Goal: Task Accomplishment & Management: Manage account settings

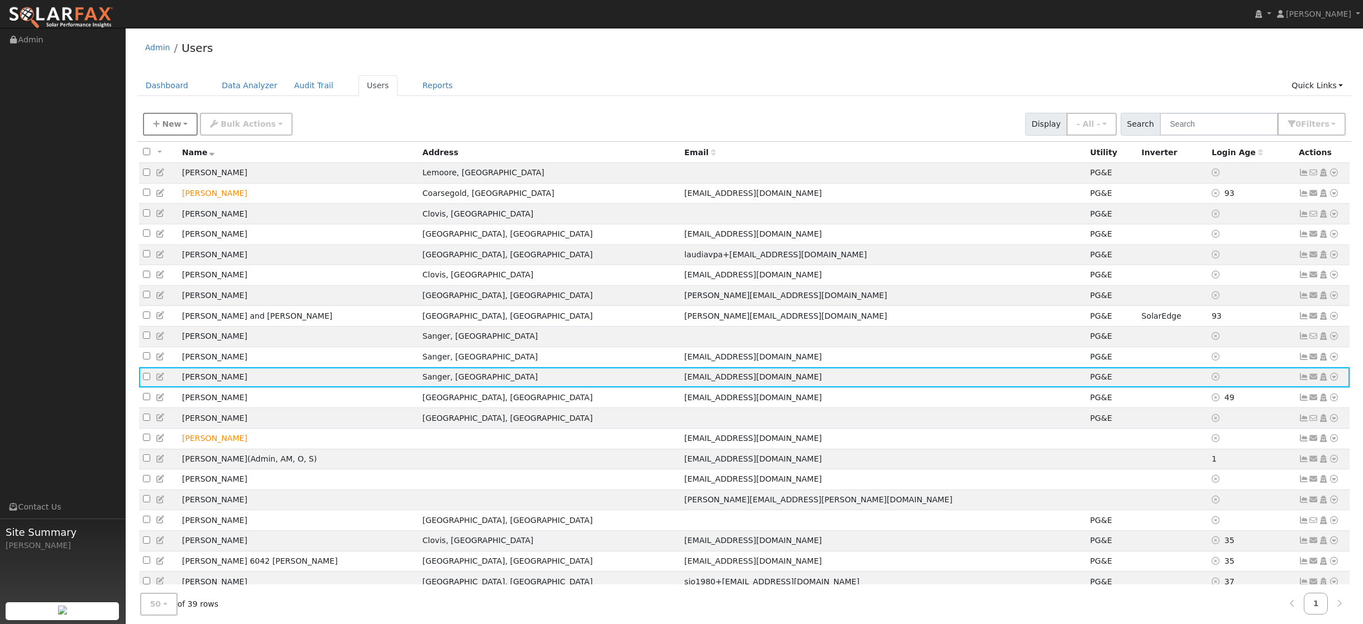
click at [160, 126] on button "New" at bounding box center [170, 124] width 55 height 23
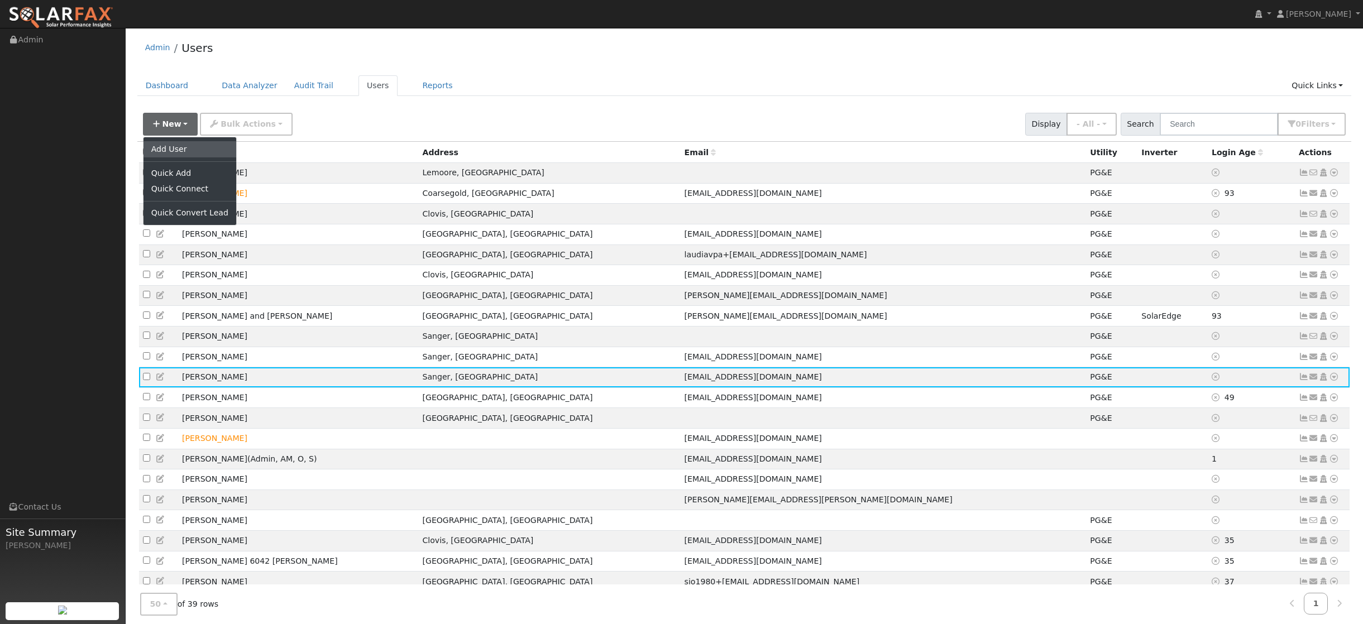
click at [171, 150] on link "Add User" at bounding box center [190, 149] width 93 height 16
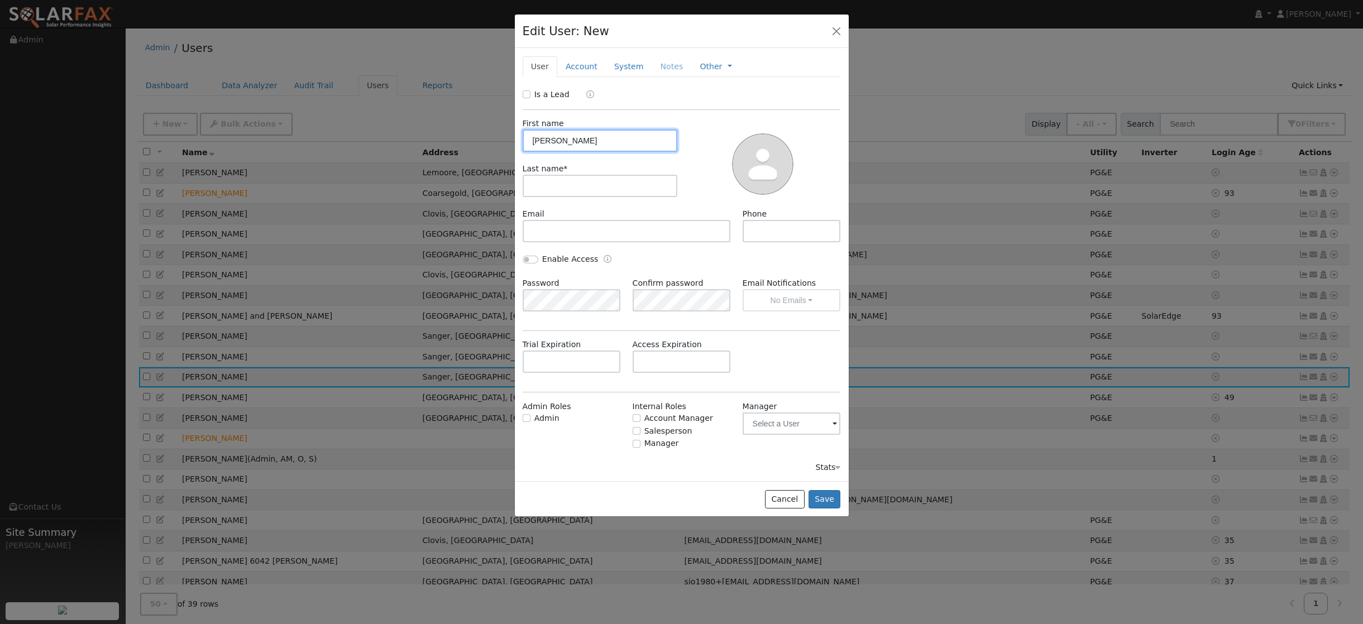
type input "Wade"
type input "[PERSON_NAME]"
type input "559-313-9603"
click at [785, 351] on div "Trial Expiration Access Expiration" at bounding box center [682, 361] width 330 height 45
click at [822, 502] on button "Save" at bounding box center [825, 499] width 32 height 19
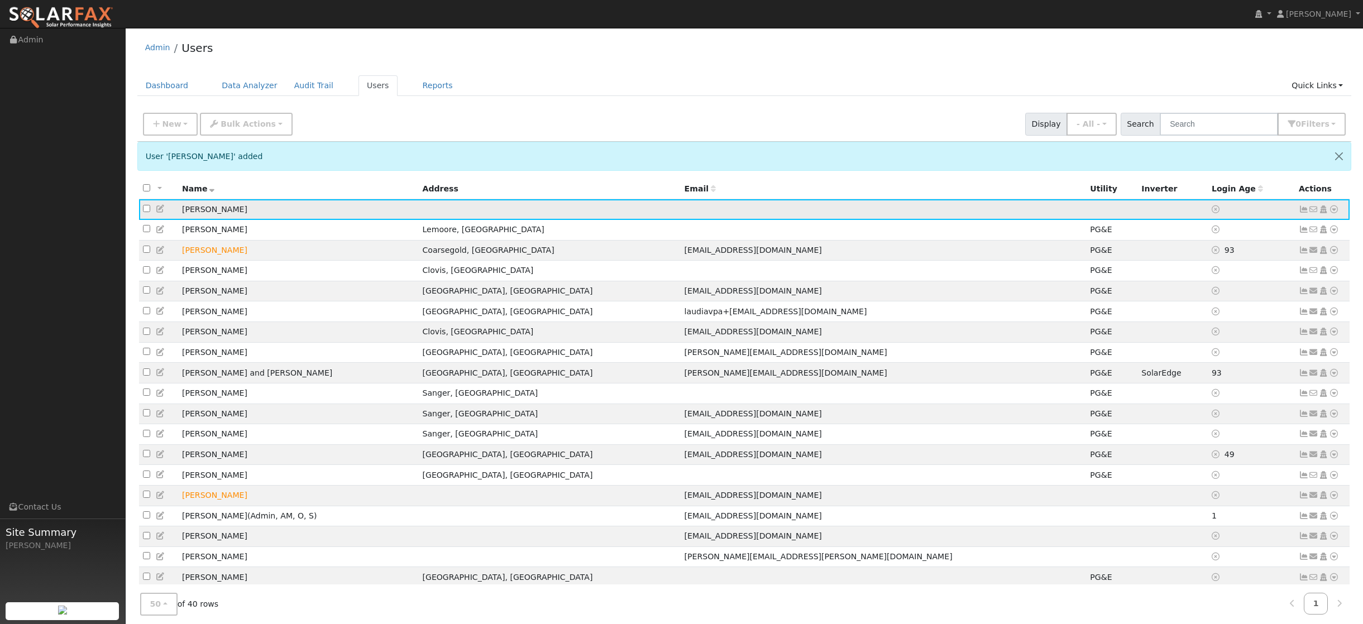
click at [1337, 208] on icon at bounding box center [1334, 210] width 10 height 8
click at [1218, 296] on link "Utility" at bounding box center [1219, 294] width 78 height 16
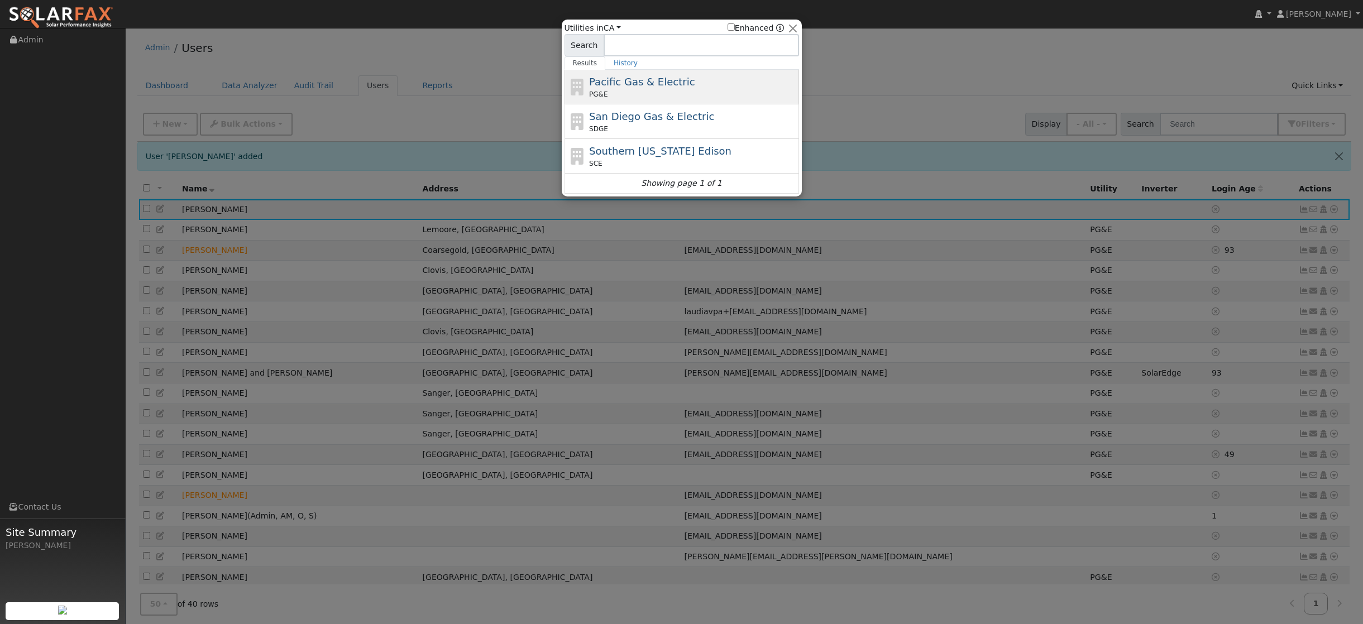
click at [646, 81] on span "Pacific Gas & Electric" at bounding box center [642, 82] width 106 height 12
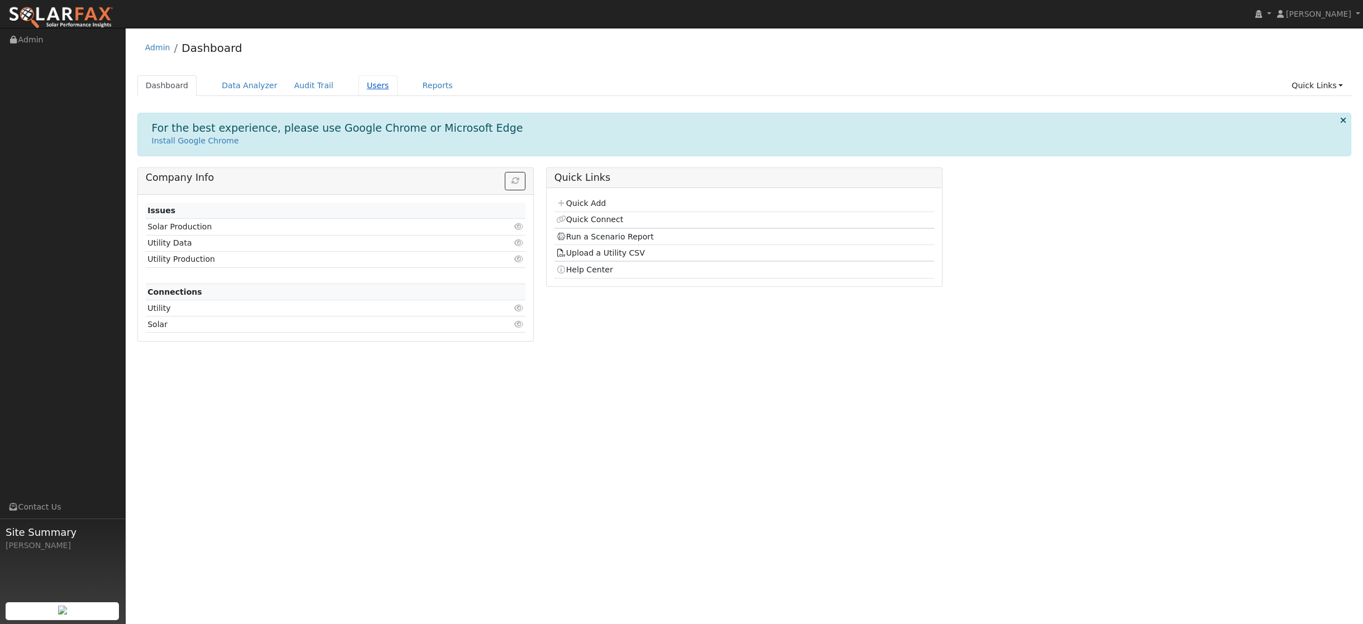
click at [365, 88] on link "Users" at bounding box center [378, 85] width 39 height 21
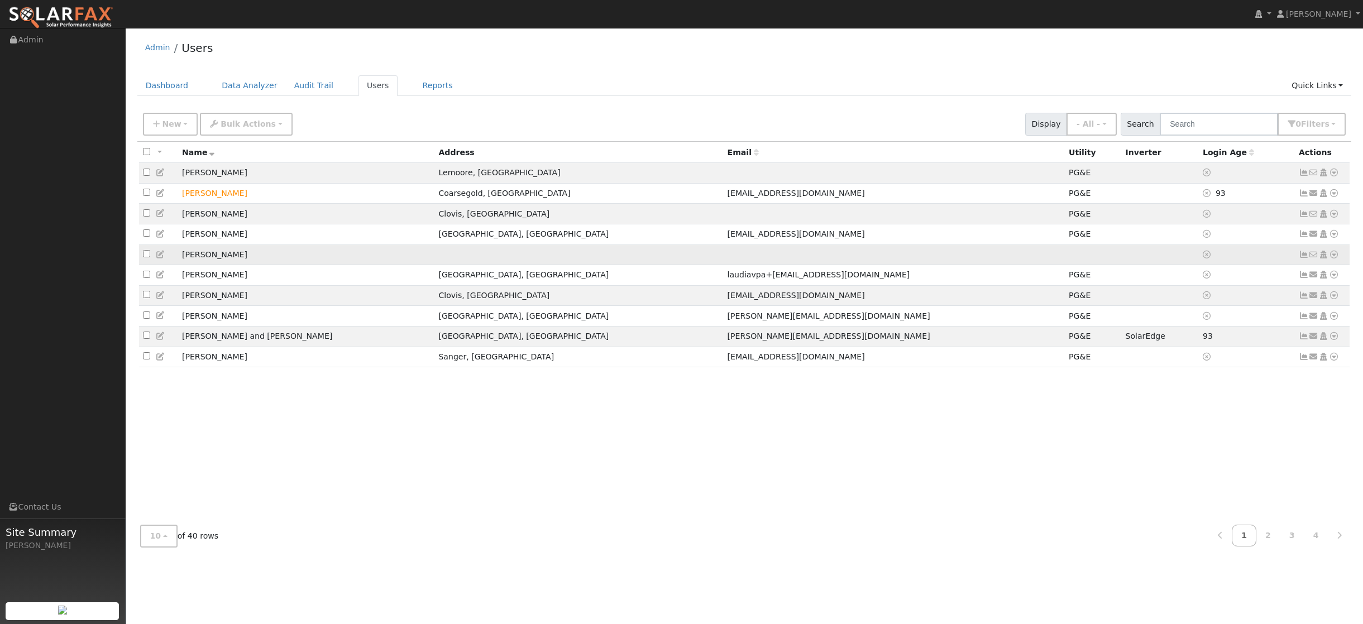
click at [1334, 259] on icon at bounding box center [1334, 255] width 10 height 8
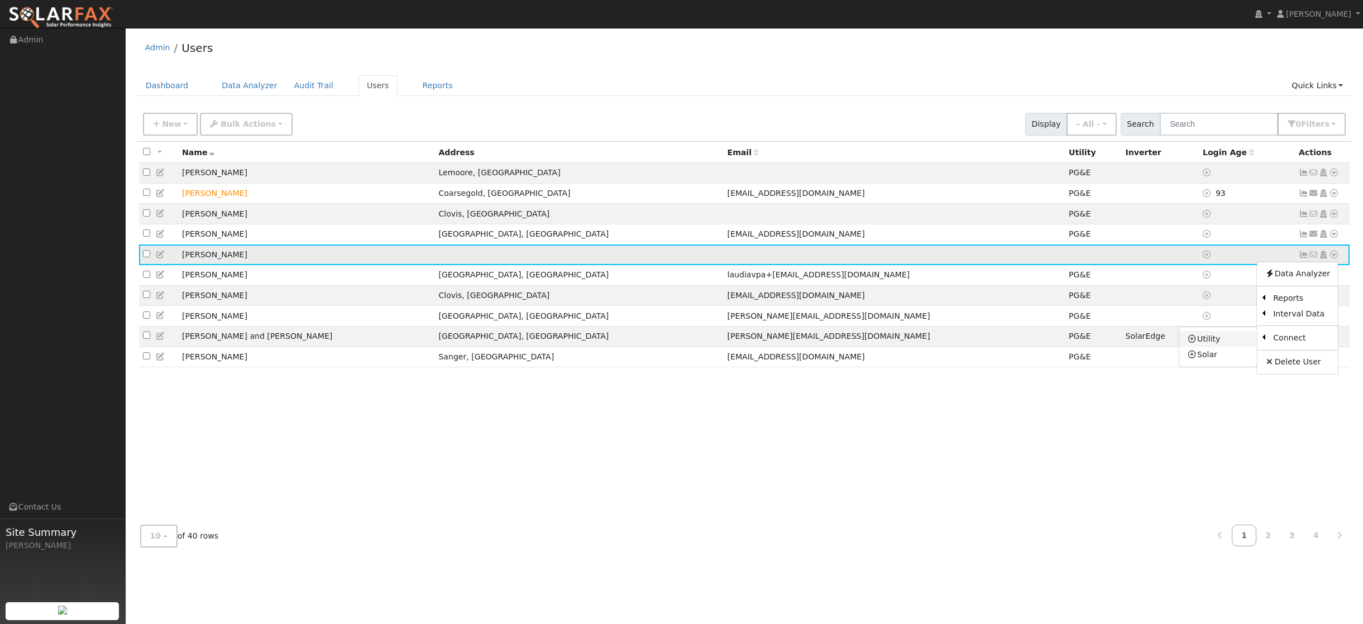
click at [1207, 341] on link "Utility" at bounding box center [1219, 339] width 78 height 16
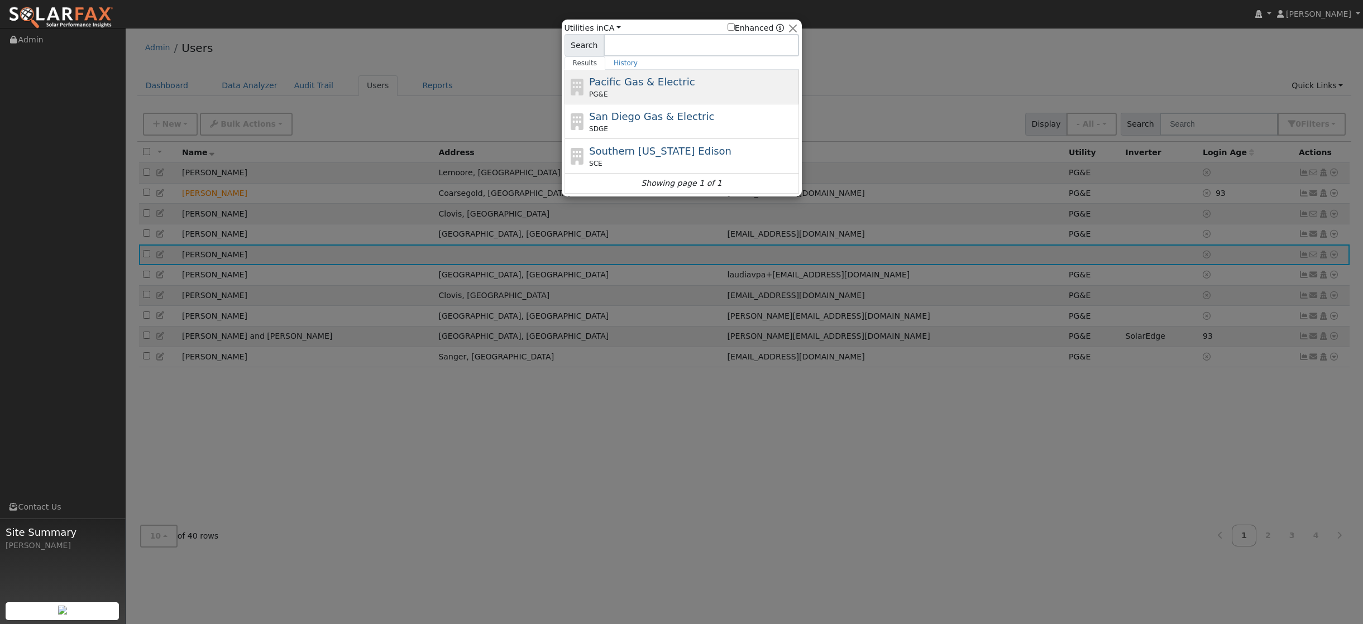
click at [661, 86] on span "Pacific Gas & Electric" at bounding box center [642, 82] width 106 height 12
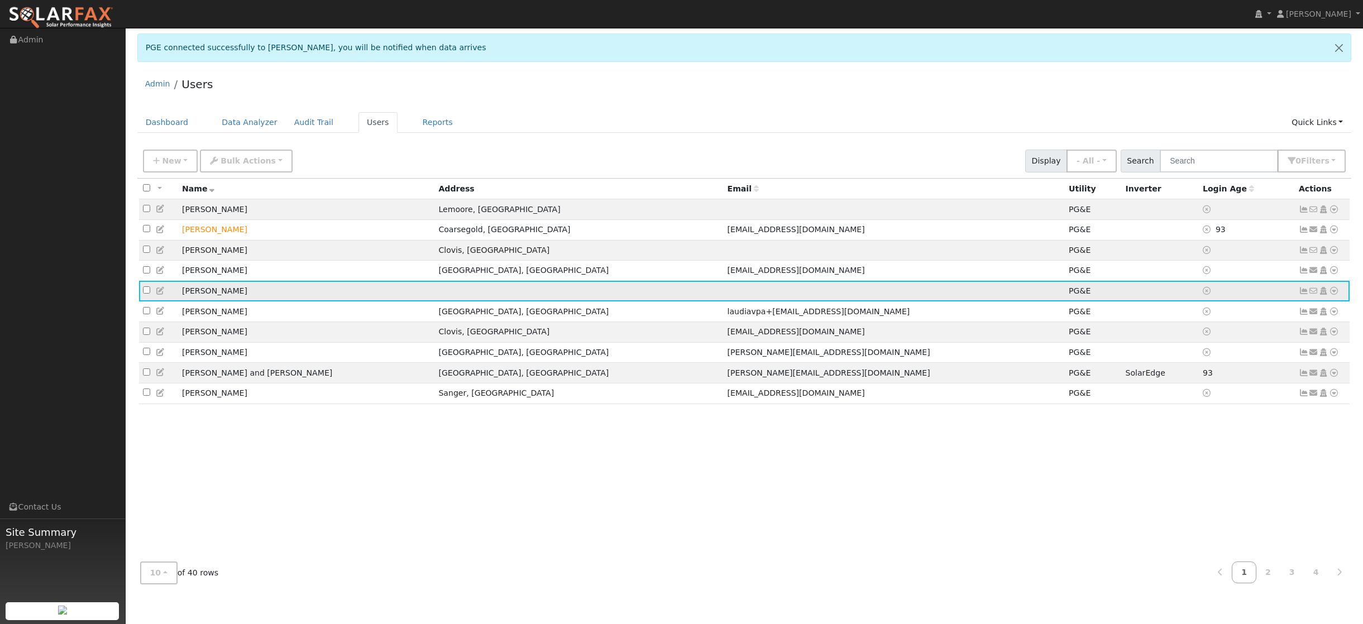
click at [1304, 295] on icon at bounding box center [1304, 291] width 10 height 8
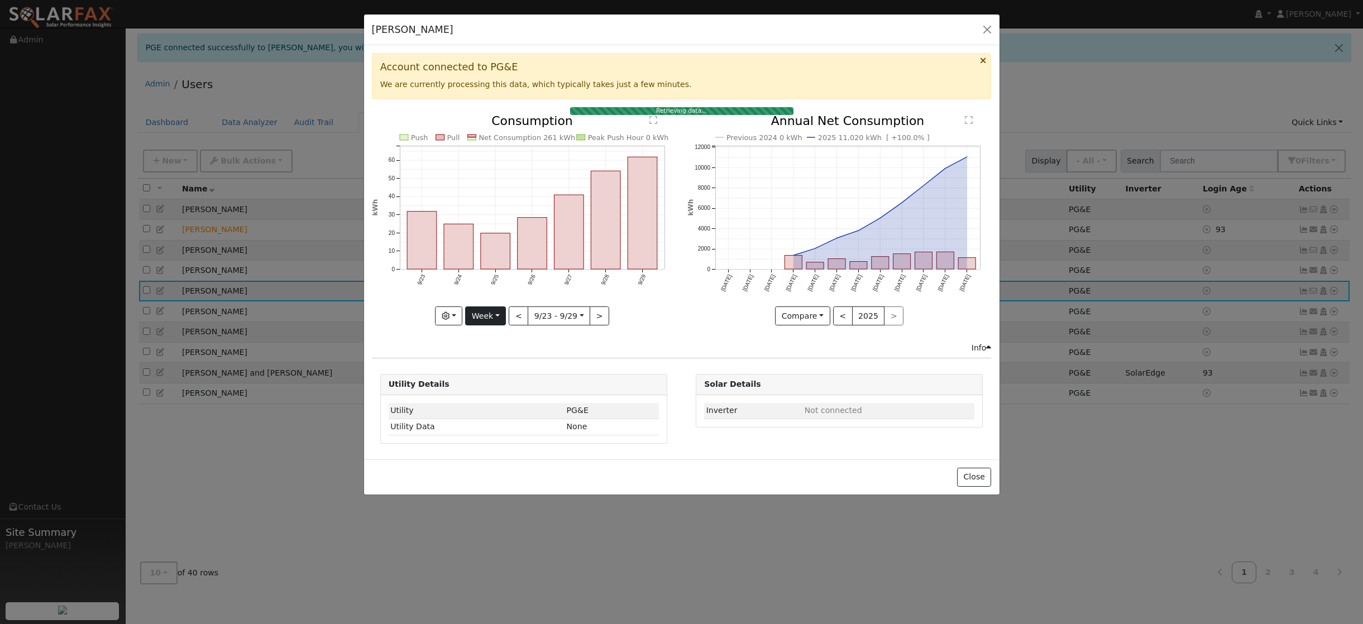
click at [501, 314] on button "Week" at bounding box center [485, 316] width 41 height 19
click at [487, 383] on link "Year" at bounding box center [505, 387] width 78 height 16
type input "2024-10-01"
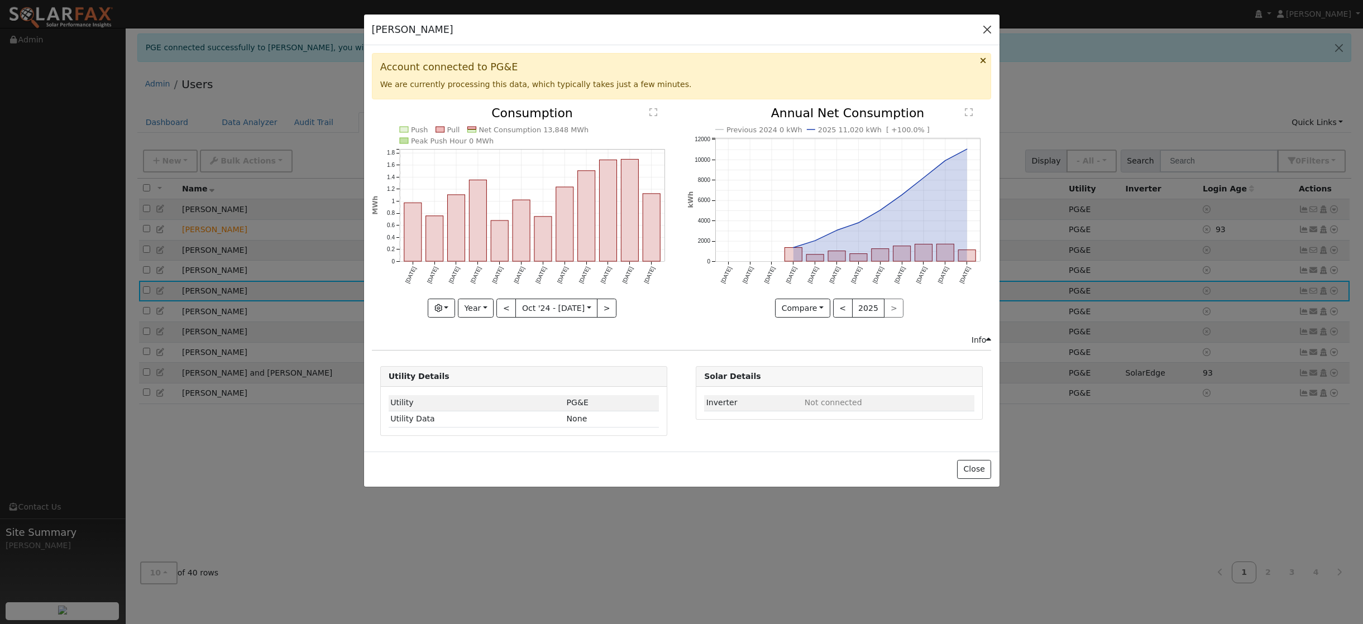
click at [985, 32] on button "button" at bounding box center [988, 30] width 16 height 16
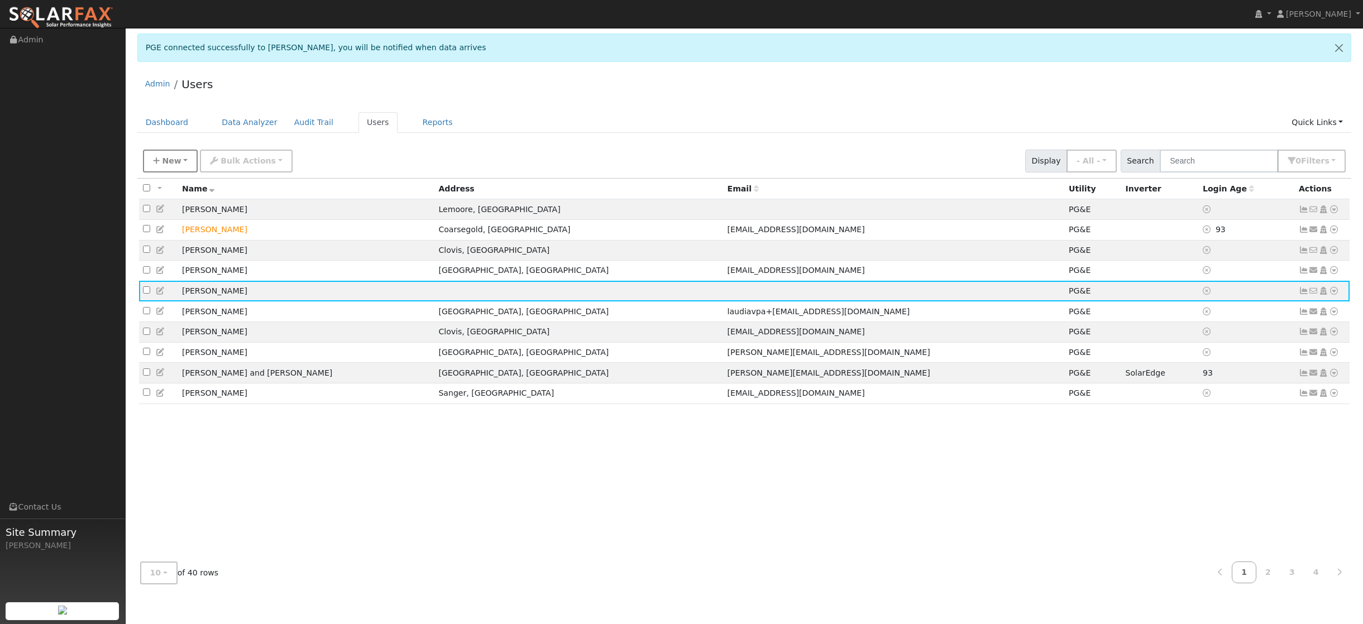
click at [175, 160] on span "New" at bounding box center [171, 160] width 19 height 9
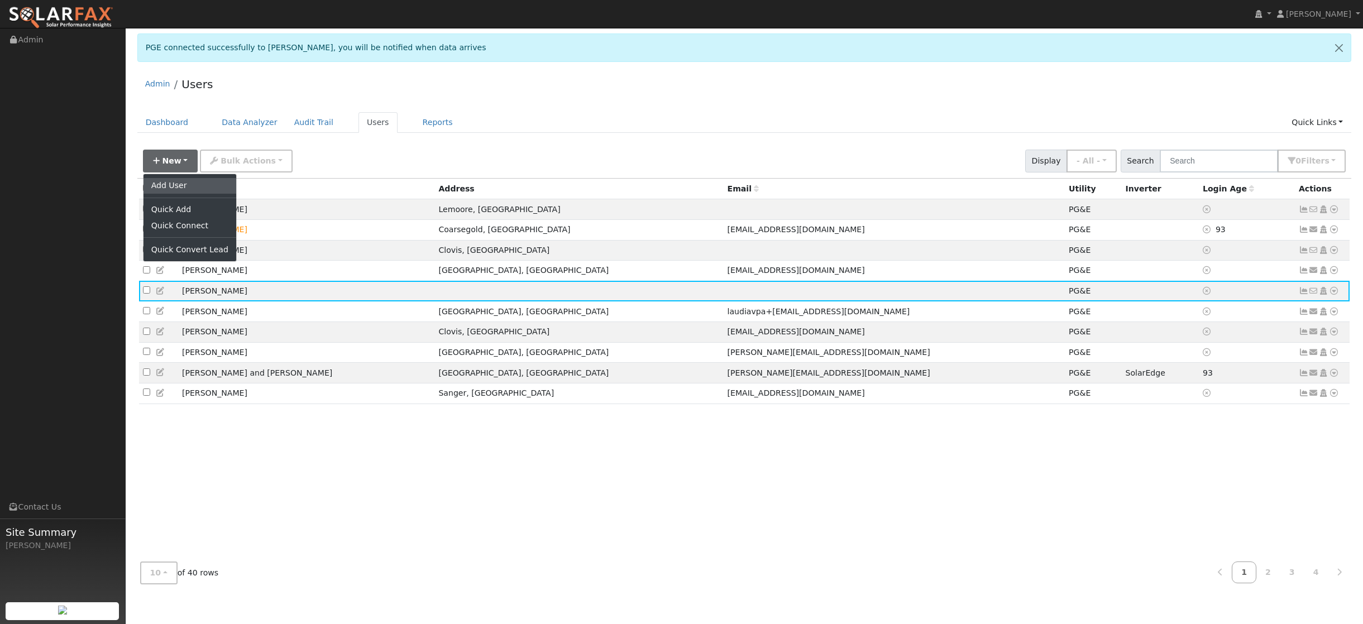
click at [175, 189] on link "Add User" at bounding box center [190, 186] width 93 height 16
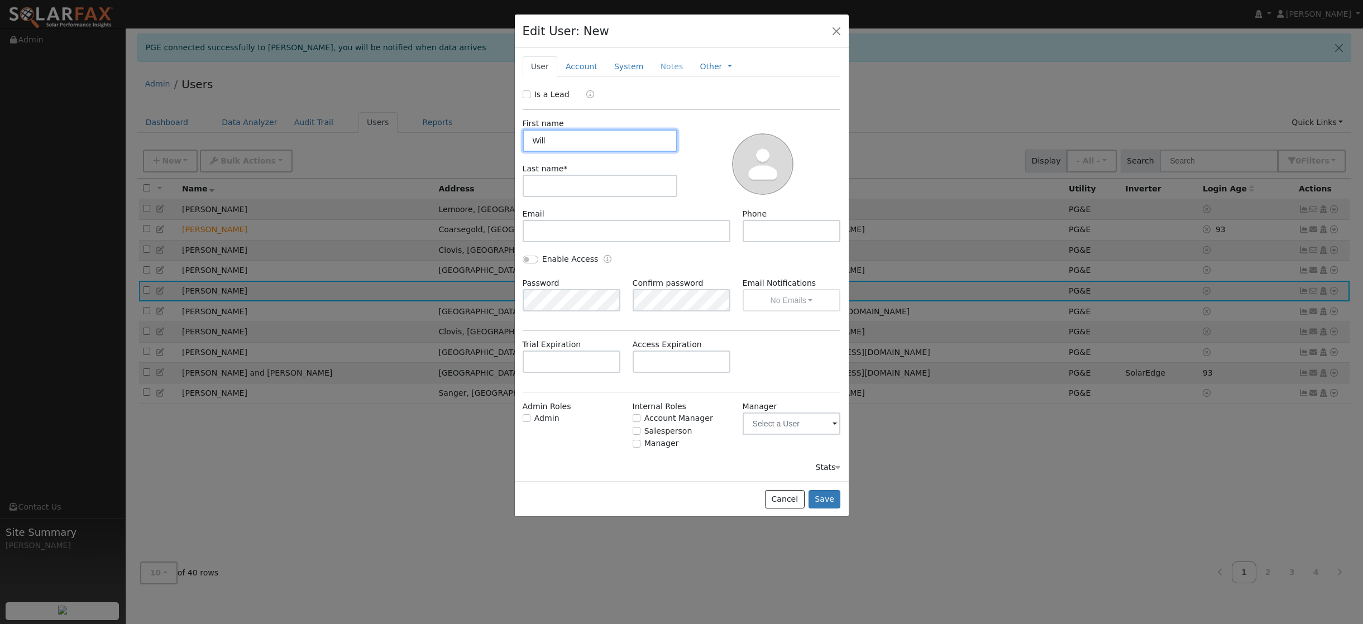
type input "Will"
type input "Fraker"
type input "559-313-9603"
click at [827, 503] on button "Save" at bounding box center [825, 499] width 32 height 19
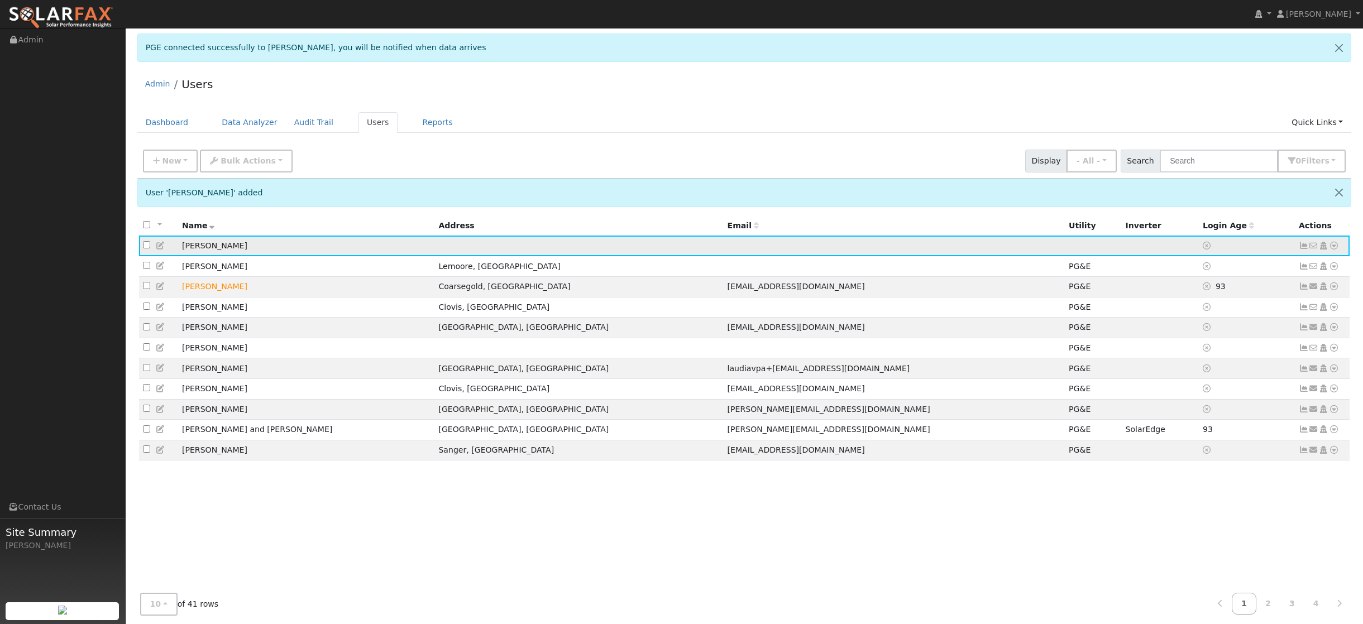
click at [1302, 249] on icon at bounding box center [1304, 246] width 10 height 8
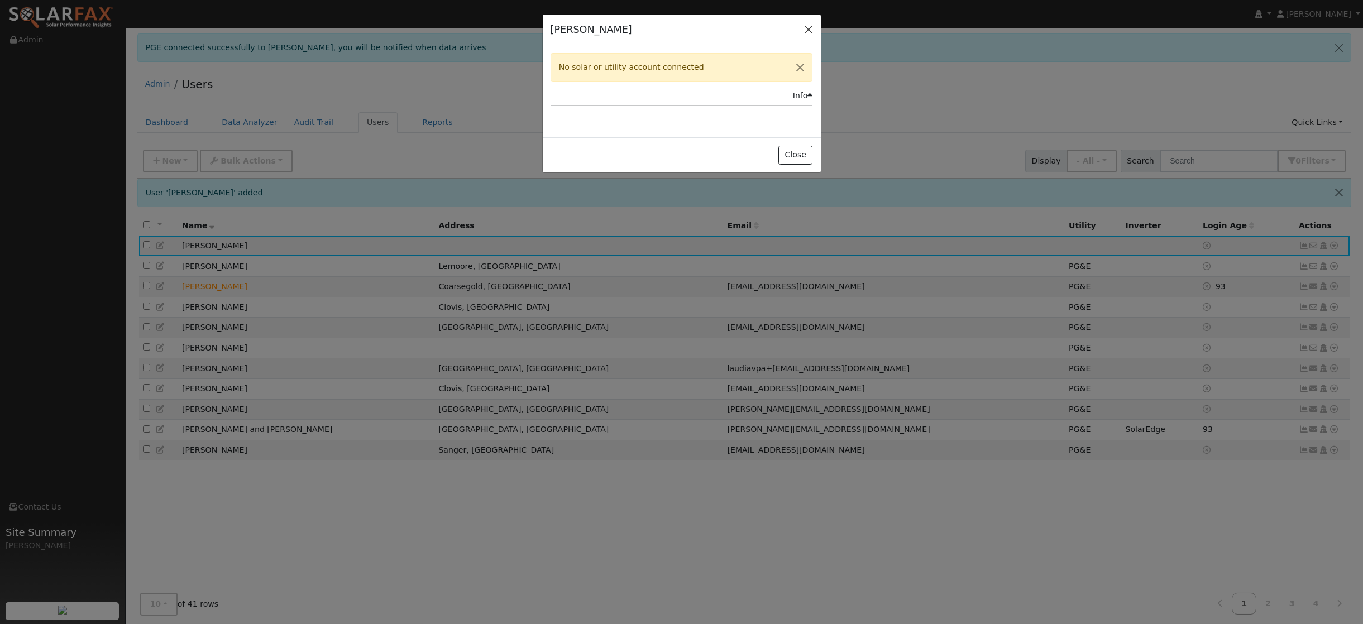
click at [807, 28] on button "button" at bounding box center [809, 30] width 16 height 16
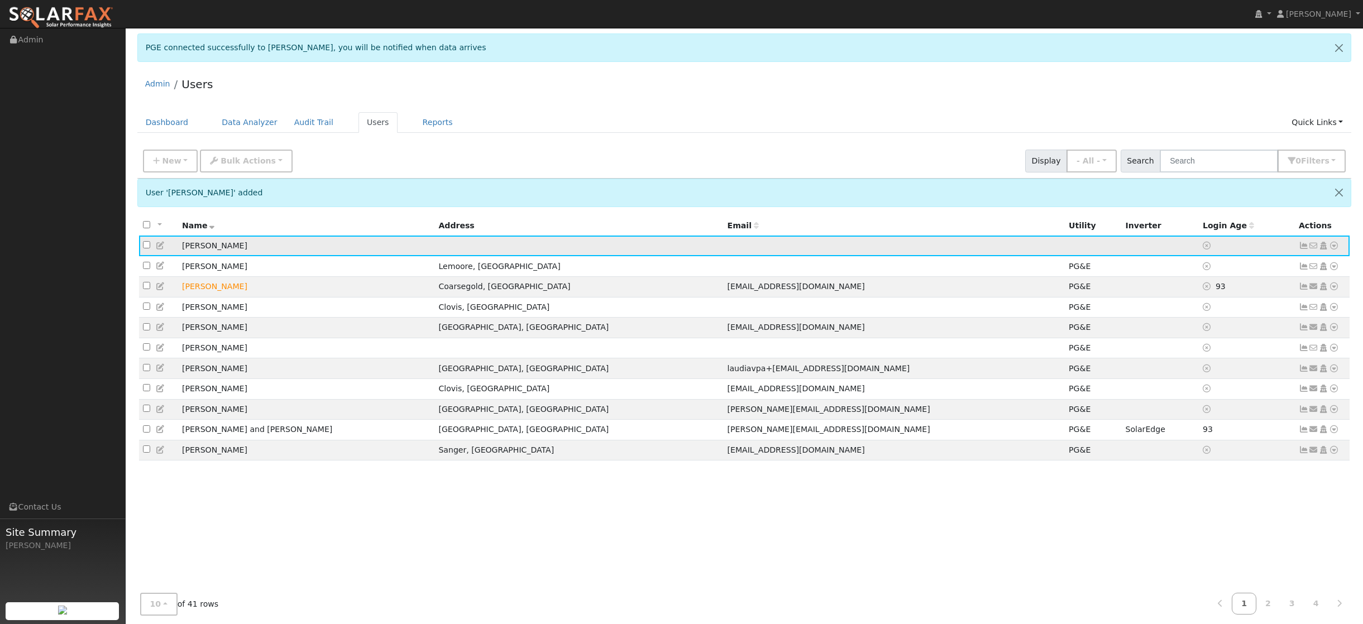
click at [1333, 247] on icon at bounding box center [1334, 246] width 10 height 8
click at [1209, 332] on link "Utility" at bounding box center [1219, 331] width 78 height 16
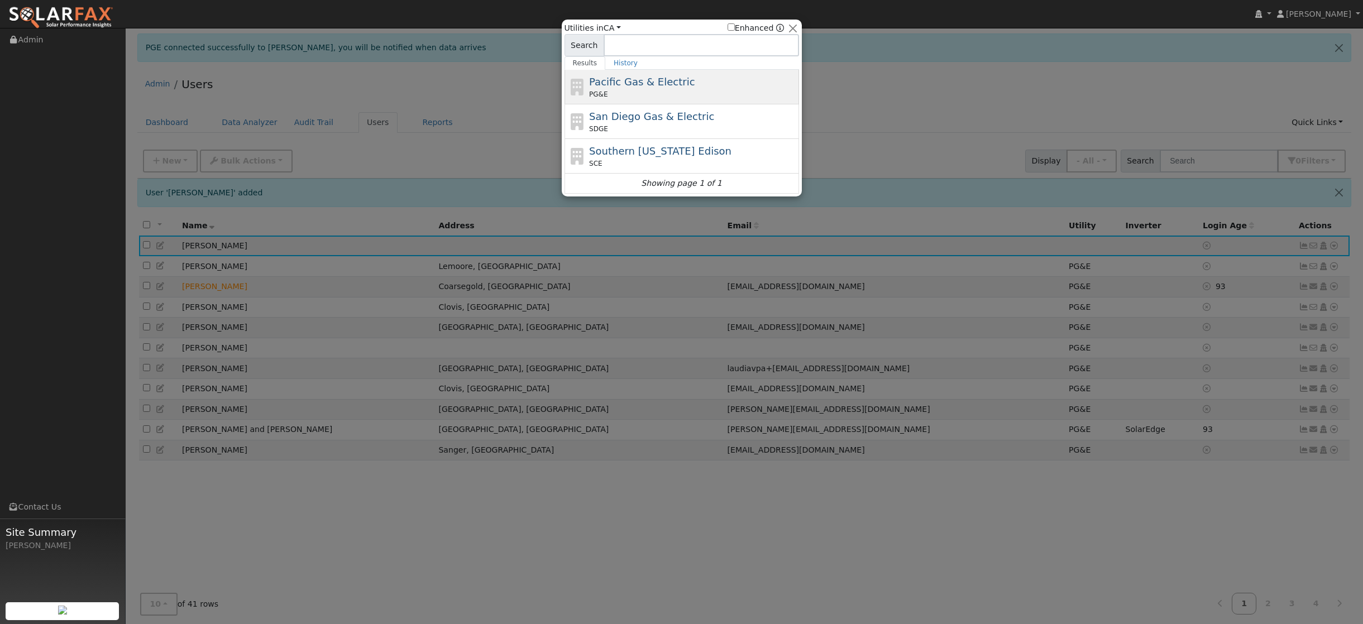
click at [672, 79] on span "Pacific Gas & Electric" at bounding box center [642, 82] width 106 height 12
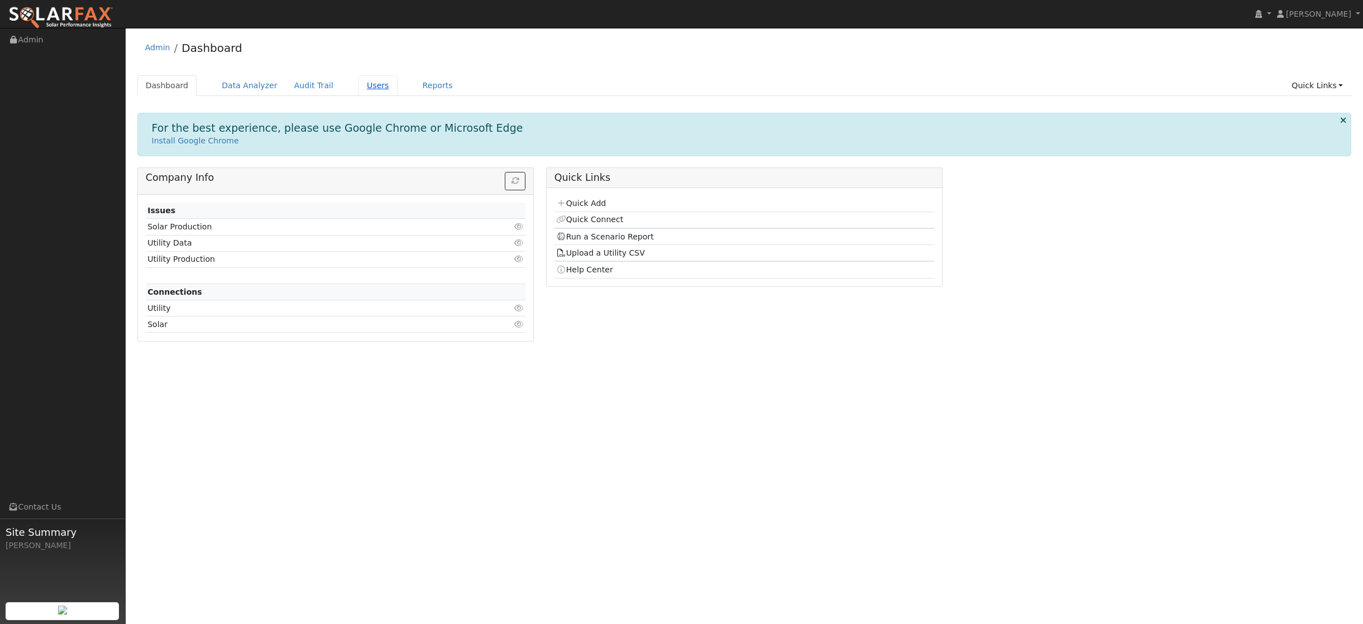
click at [372, 87] on link "Users" at bounding box center [378, 85] width 39 height 21
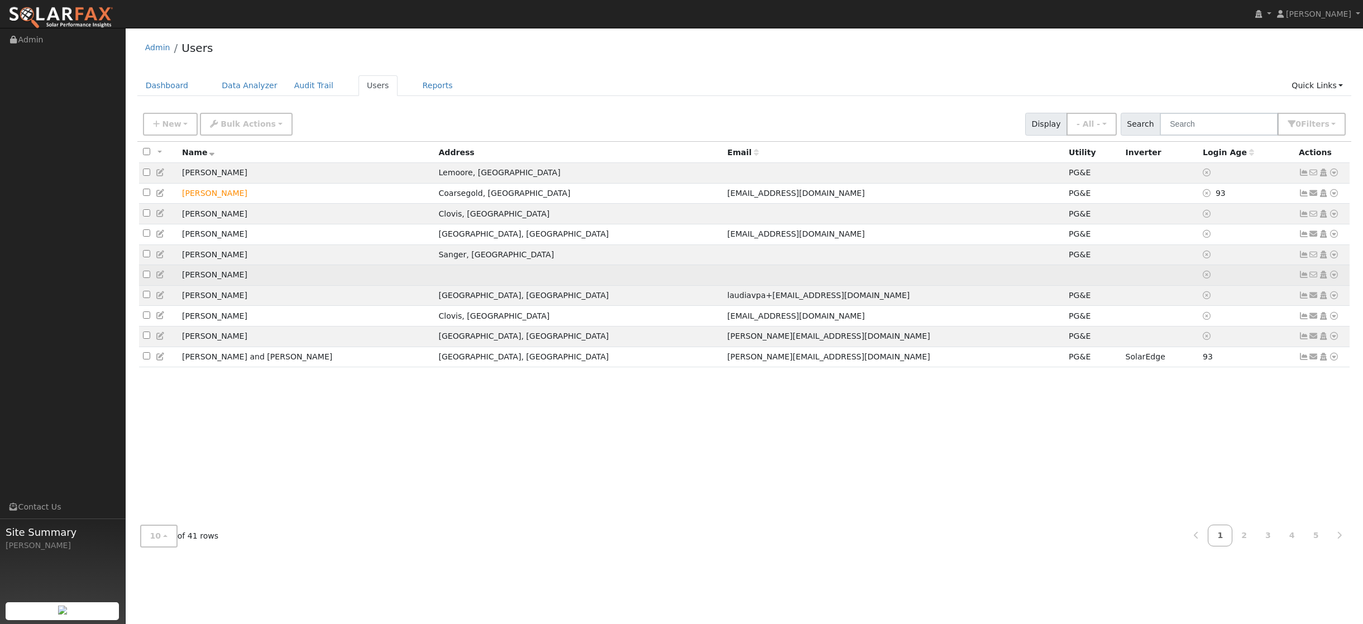
click at [1335, 279] on icon at bounding box center [1334, 275] width 10 height 8
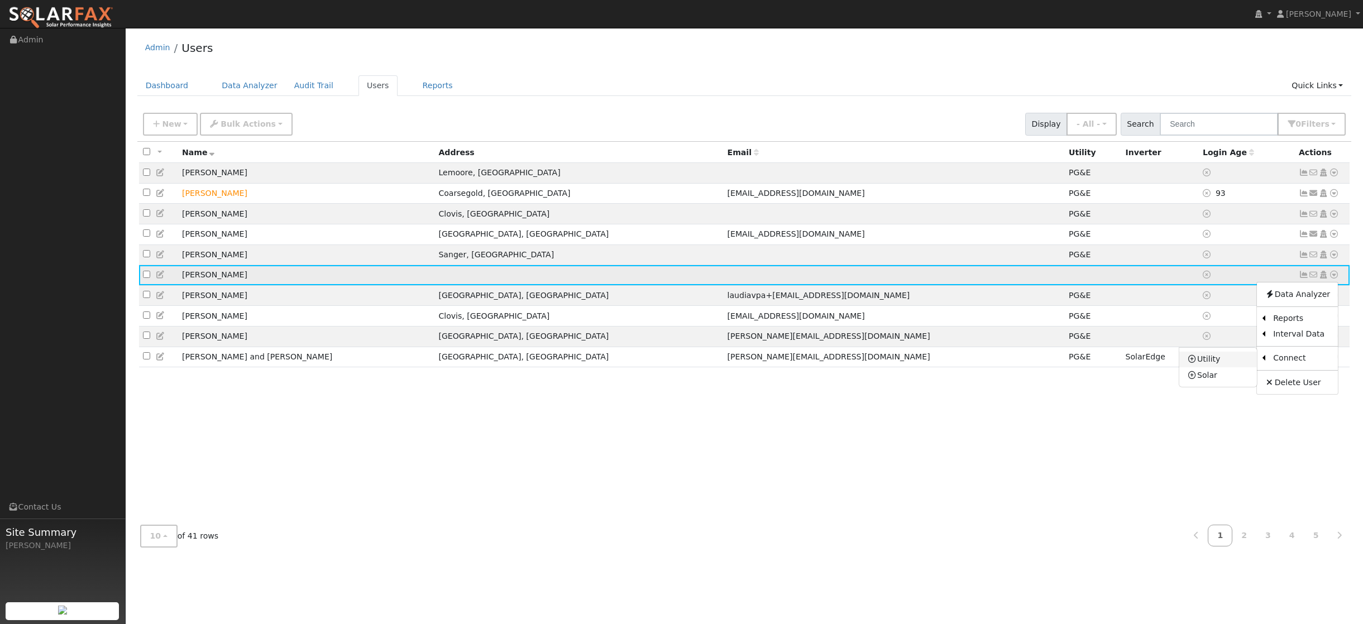
click at [1220, 362] on link "Utility" at bounding box center [1219, 360] width 78 height 16
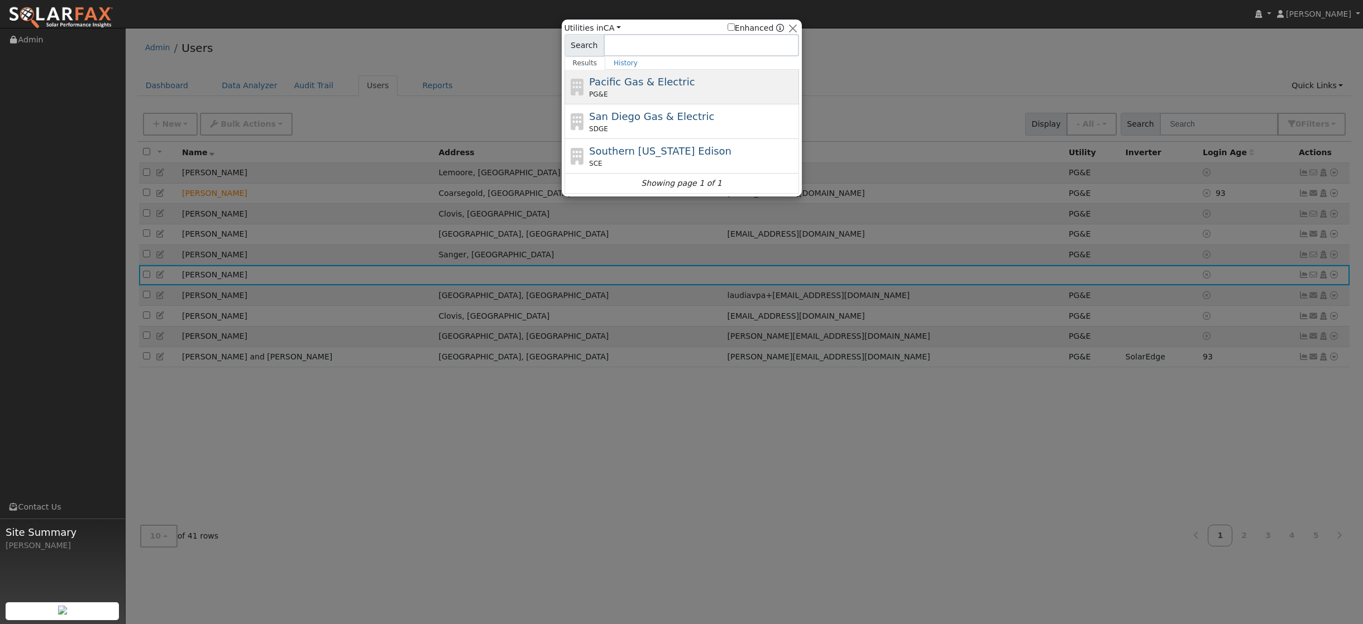
click at [662, 88] on span "Pacific Gas & Electric" at bounding box center [642, 82] width 106 height 12
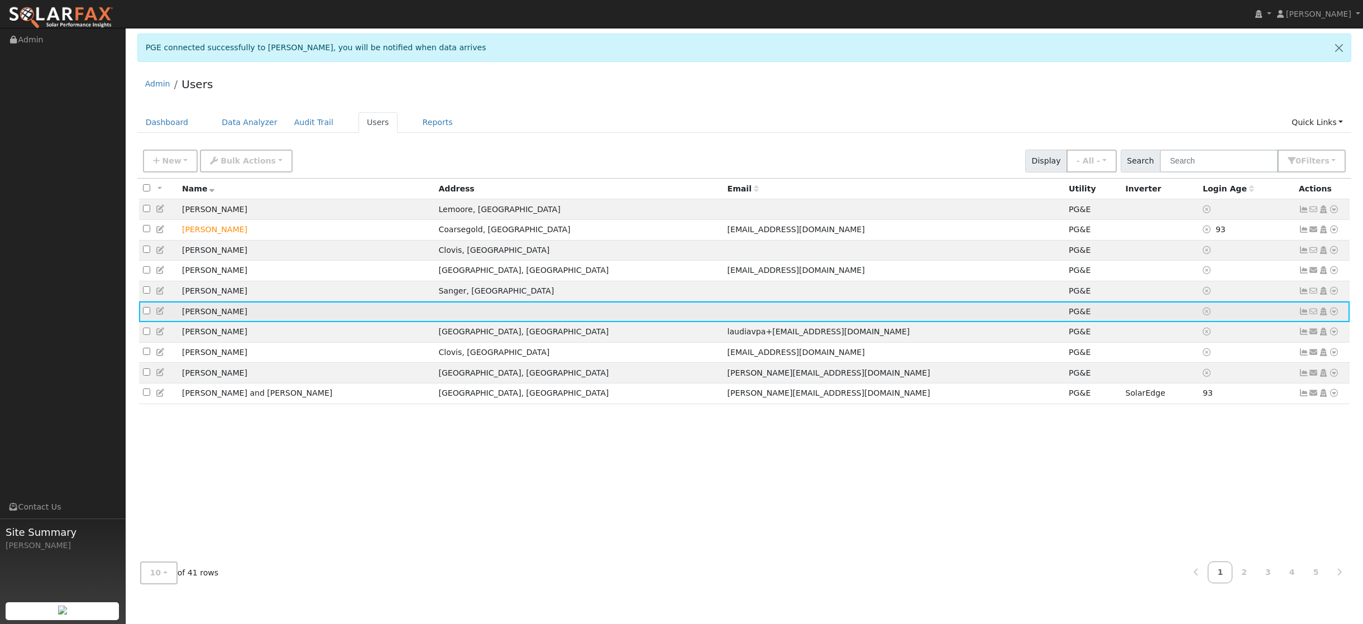
click at [1304, 316] on icon at bounding box center [1304, 312] width 10 height 8
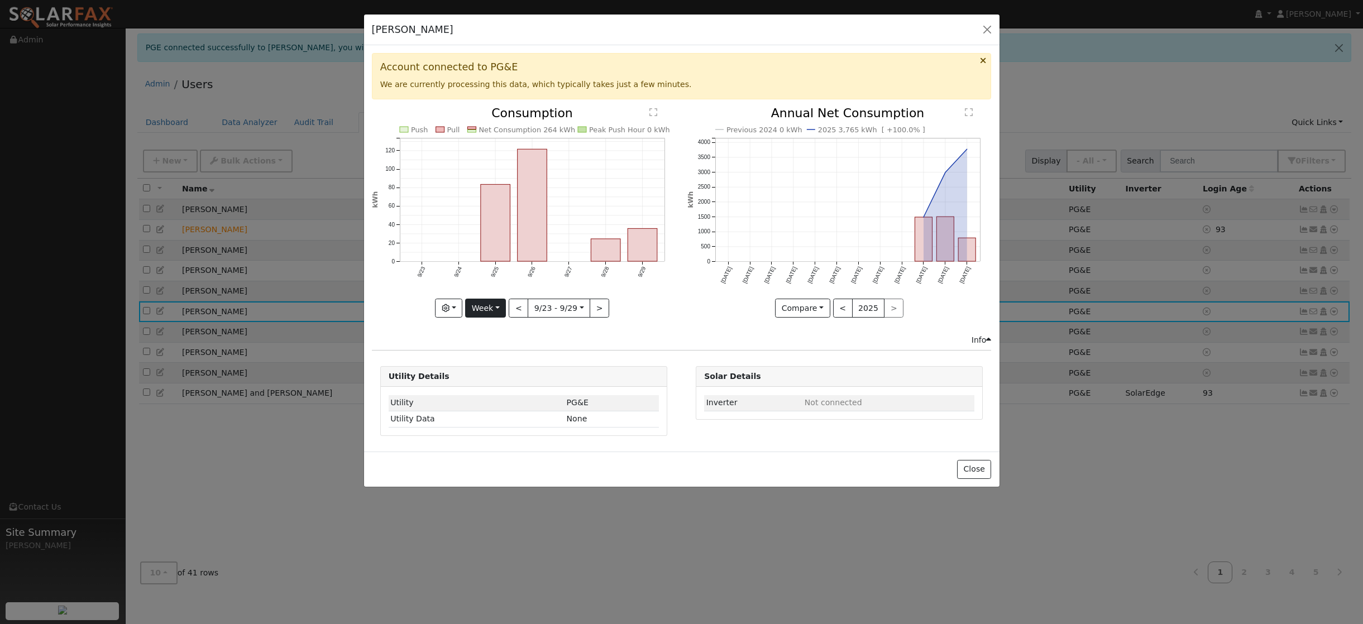
click at [499, 308] on button "Week" at bounding box center [485, 308] width 41 height 19
click at [491, 375] on link "Year" at bounding box center [505, 379] width 78 height 16
type input "[DATE]"
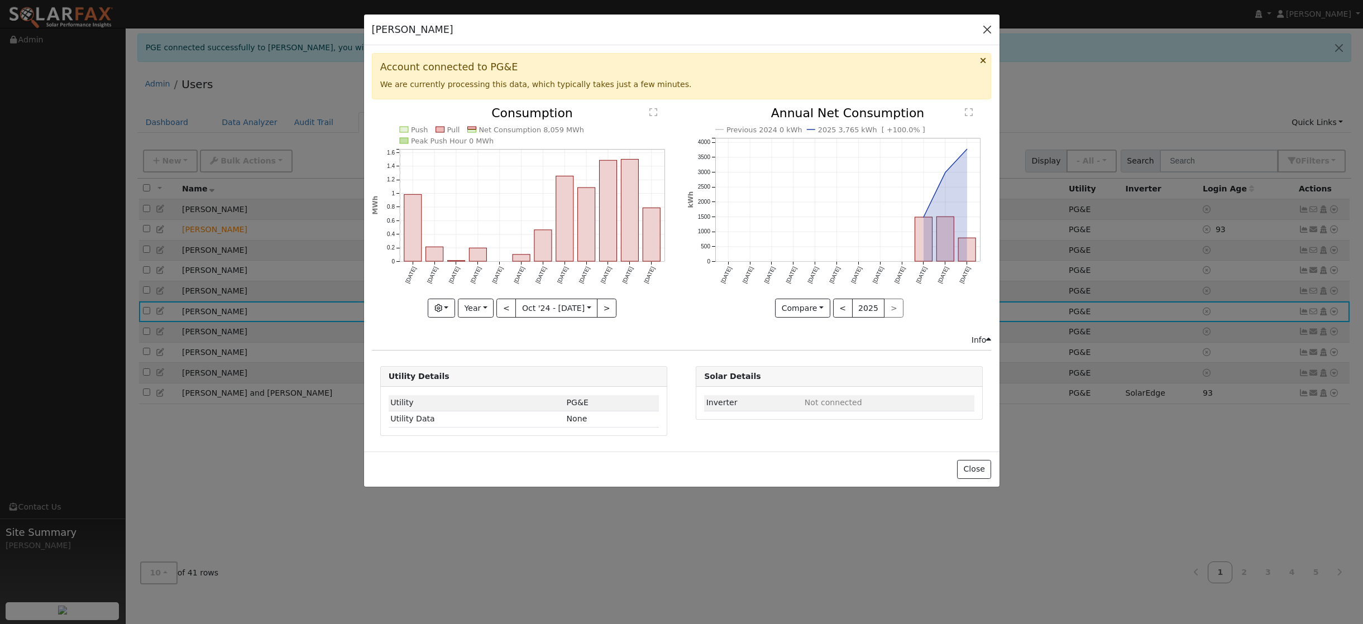
click at [989, 30] on button "button" at bounding box center [988, 30] width 16 height 16
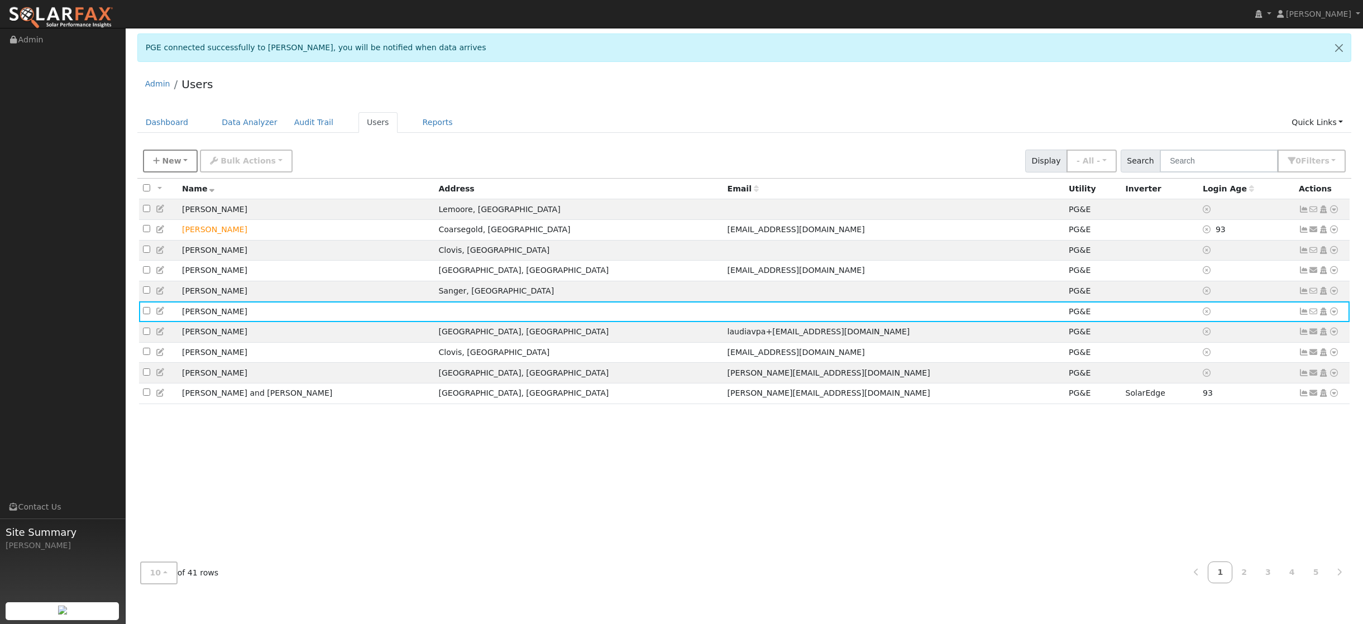
click at [182, 160] on button "New" at bounding box center [170, 161] width 55 height 23
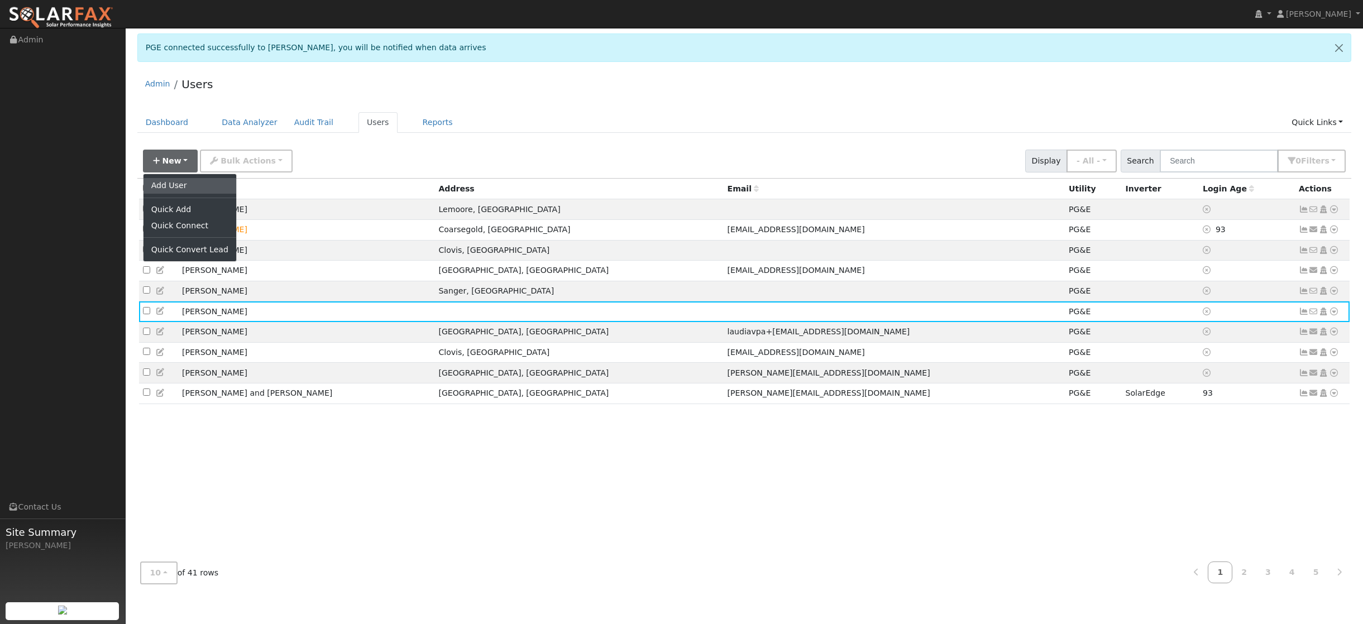
click at [175, 187] on link "Add User" at bounding box center [190, 186] width 93 height 16
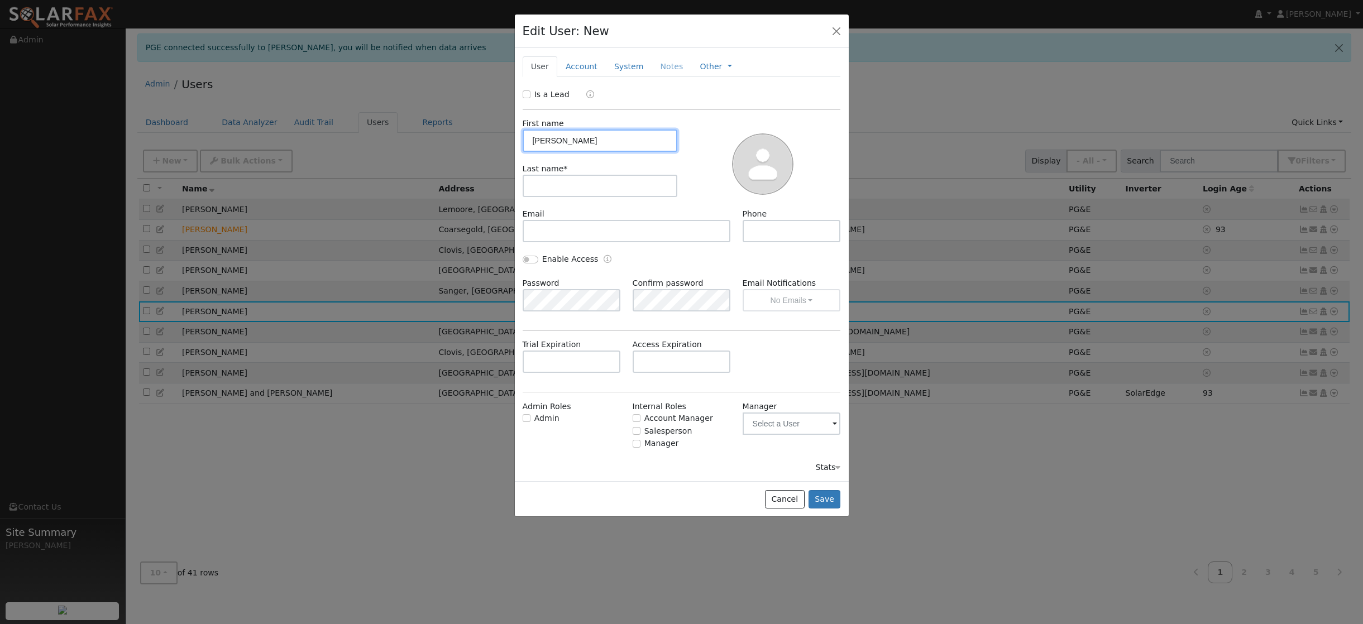
type input "Wayne"
type input "Fraker"
type input "559-313-9603"
click at [824, 503] on button "Save" at bounding box center [825, 499] width 32 height 19
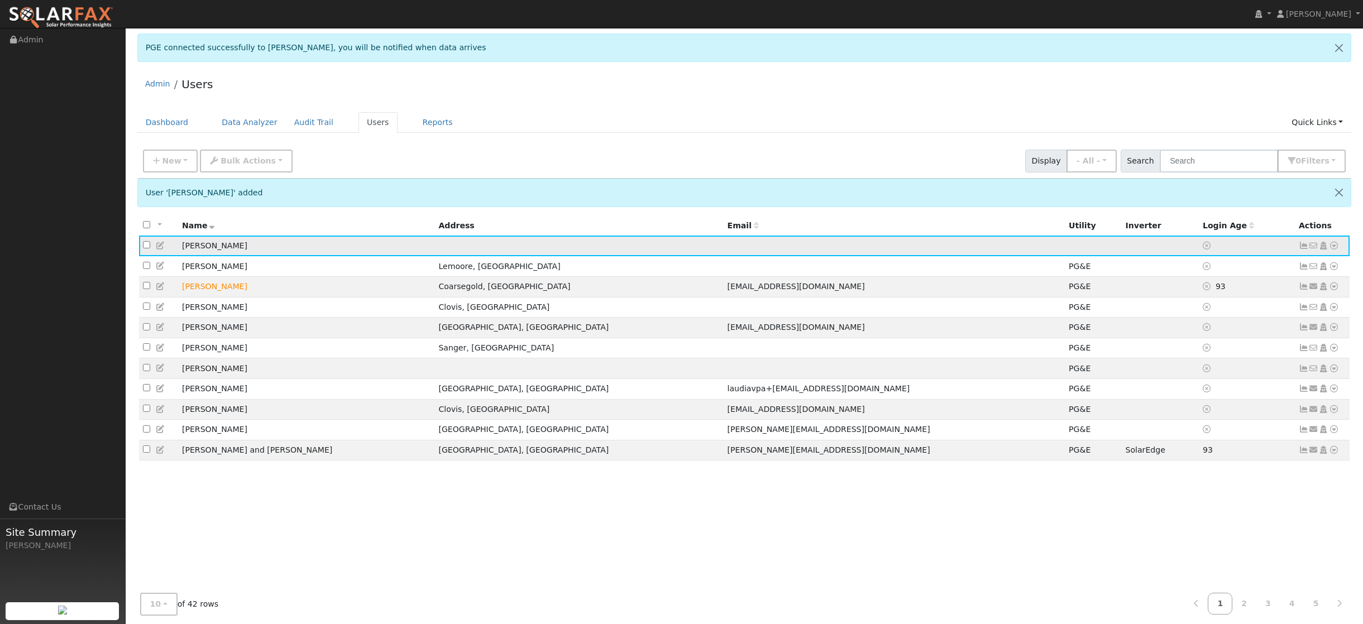
click at [1334, 248] on icon at bounding box center [1334, 246] width 10 height 8
click at [1212, 332] on link "Utility" at bounding box center [1219, 331] width 78 height 16
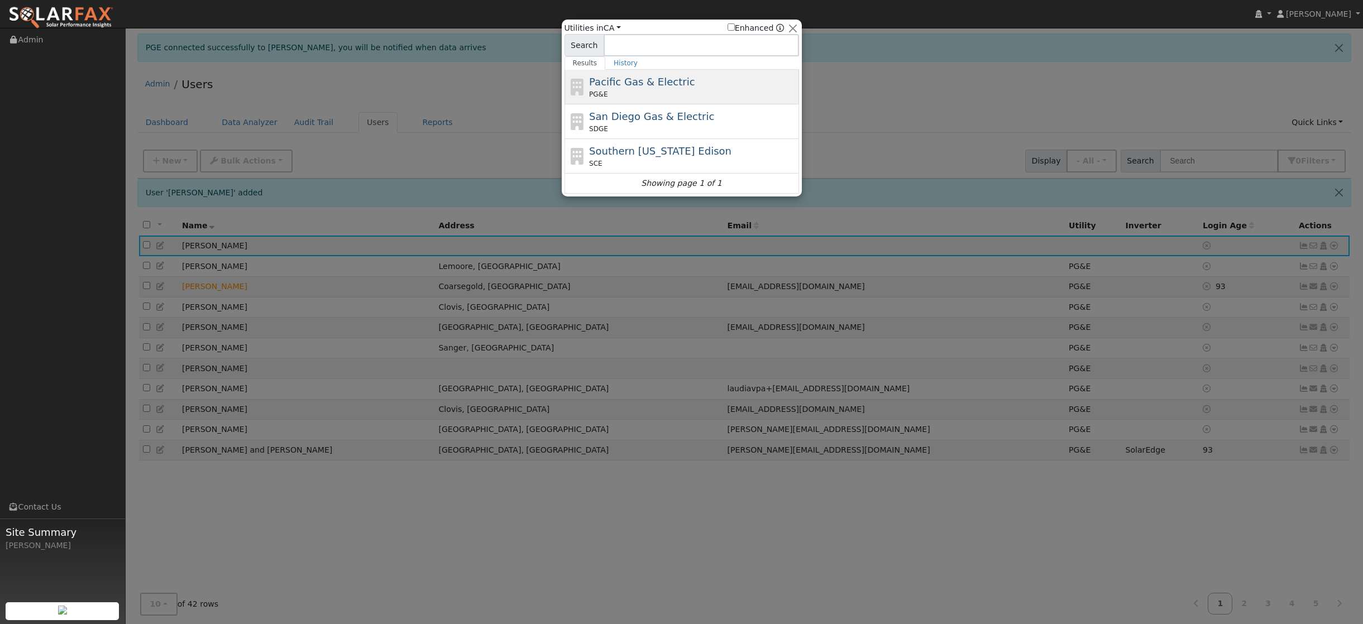
click at [662, 87] on span "Pacific Gas & Electric" at bounding box center [642, 82] width 106 height 12
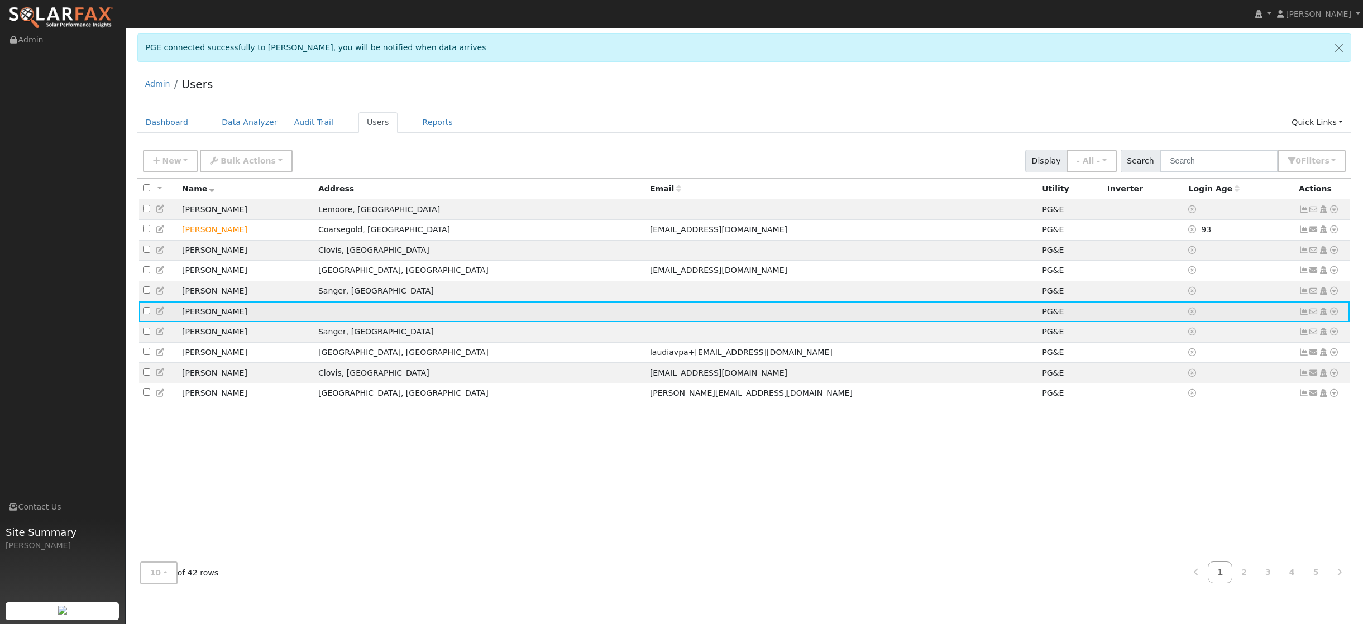
click at [1333, 316] on icon at bounding box center [1334, 312] width 10 height 8
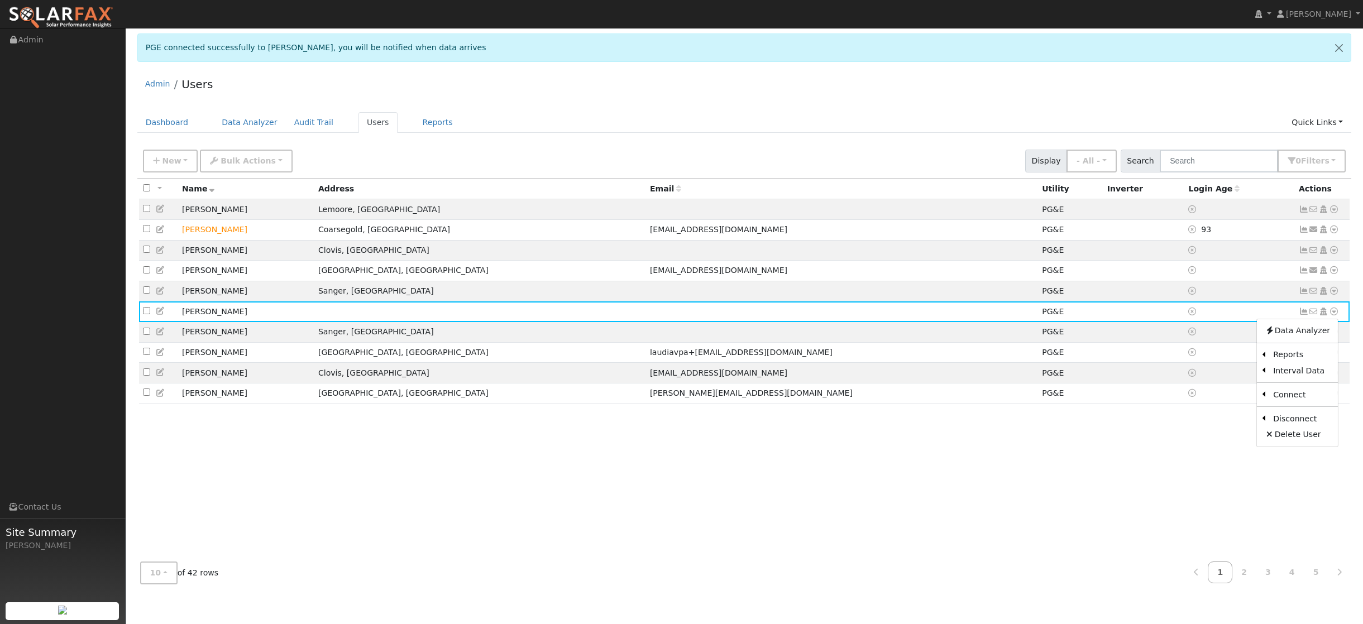
click at [1111, 459] on div "All None All on page None on page Name Address Email Utility Inverter Login Age…" at bounding box center [744, 366] width 1215 height 375
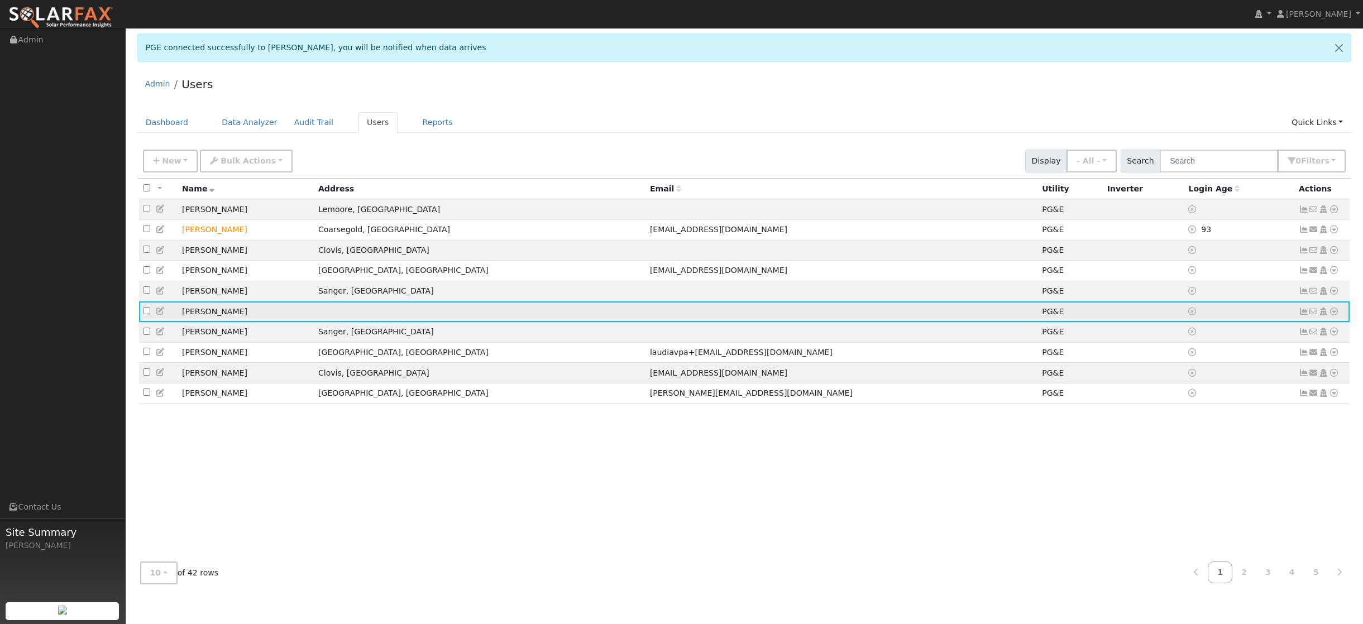
click at [1303, 316] on icon at bounding box center [1304, 312] width 10 height 8
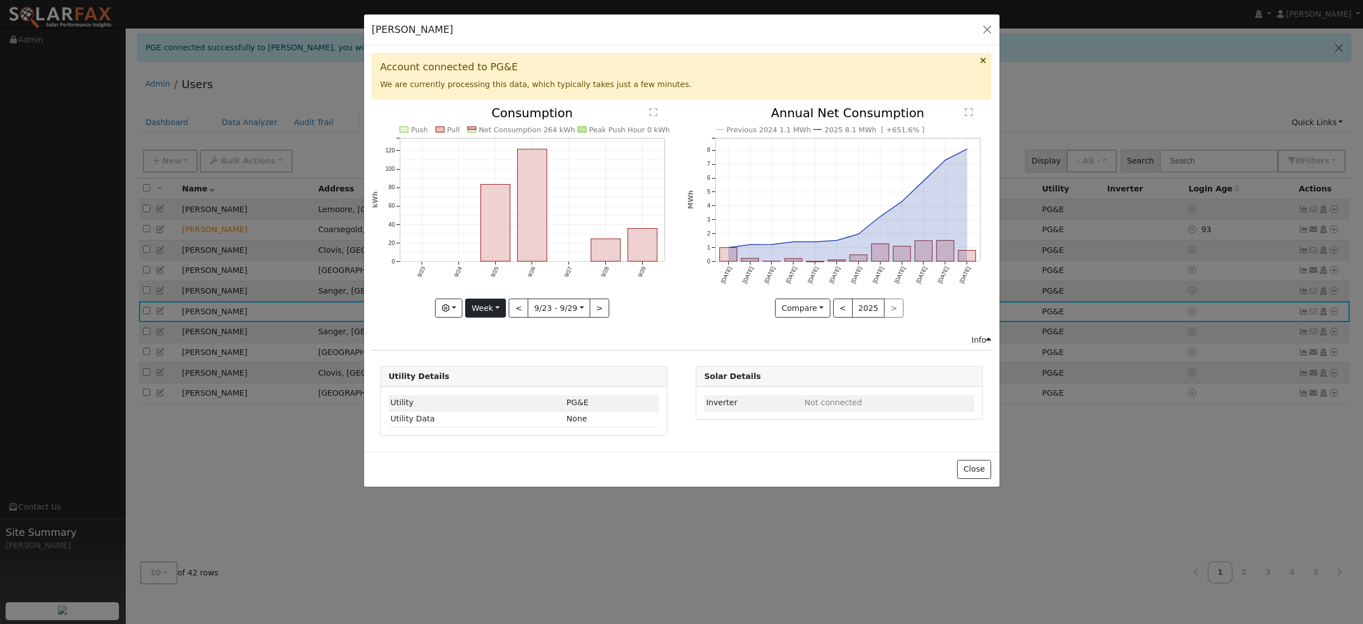
click at [500, 308] on button "Week" at bounding box center [485, 308] width 41 height 19
click at [485, 375] on link "Year" at bounding box center [505, 379] width 78 height 16
type input "[DATE]"
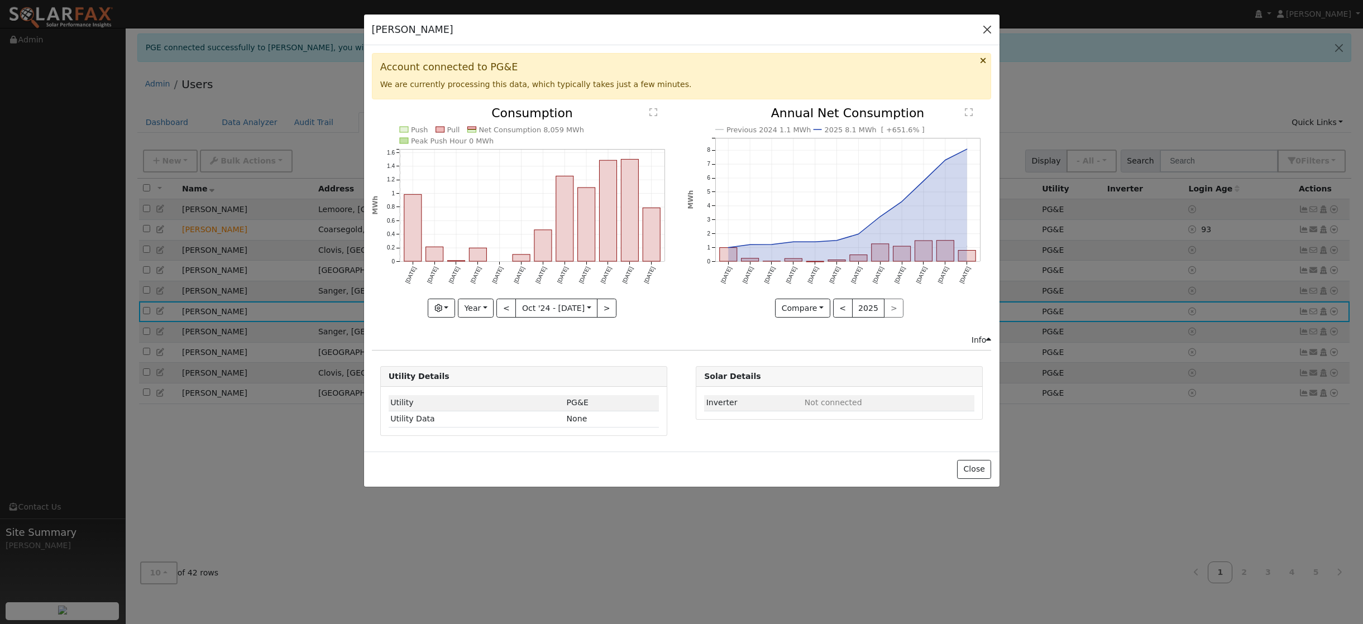
click at [989, 31] on button "button" at bounding box center [988, 30] width 16 height 16
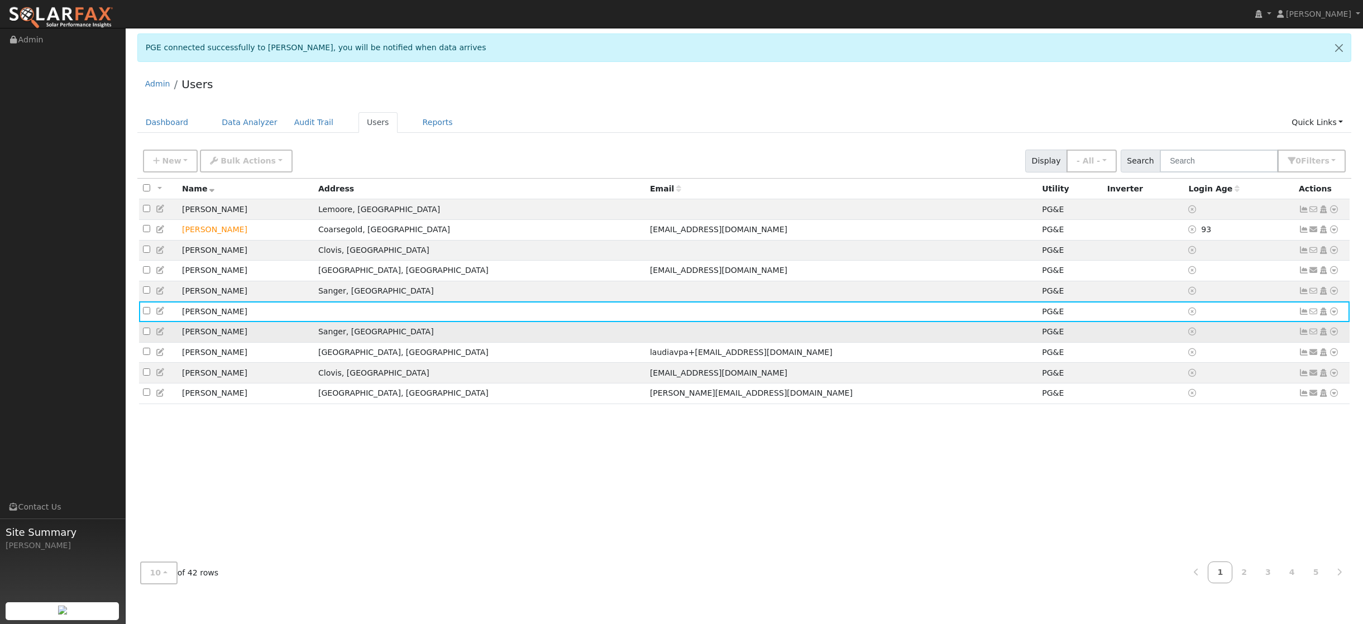
click at [1304, 336] on icon at bounding box center [1304, 332] width 10 height 8
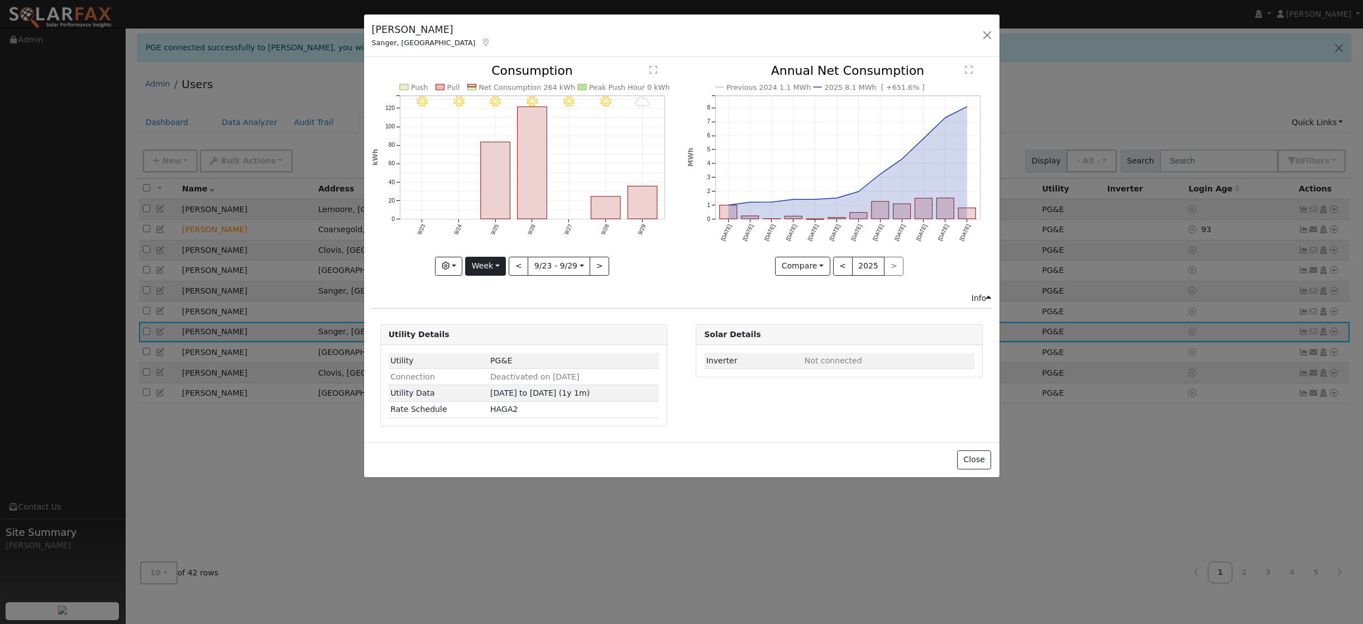
click at [497, 269] on button "Week" at bounding box center [485, 266] width 41 height 19
click at [495, 321] on link "Month" at bounding box center [505, 321] width 78 height 16
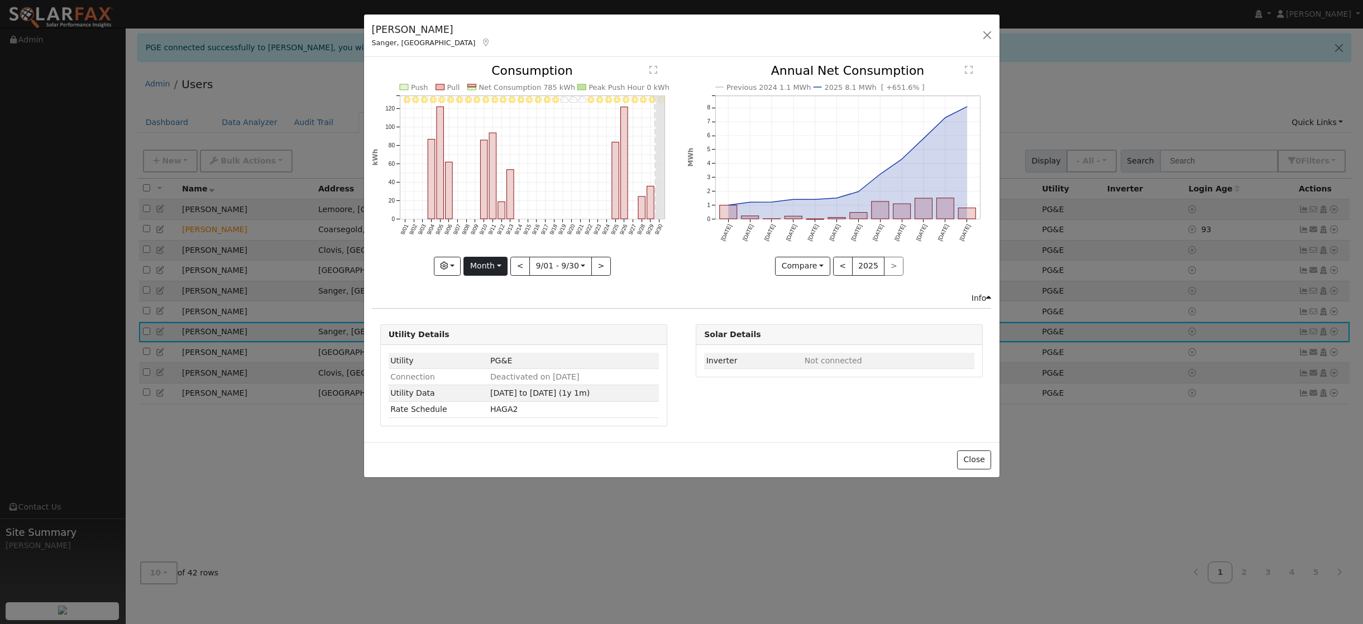
click at [502, 268] on button "Month" at bounding box center [486, 266] width 44 height 19
click at [482, 338] on link "Year" at bounding box center [503, 336] width 78 height 16
type input "[DATE]"
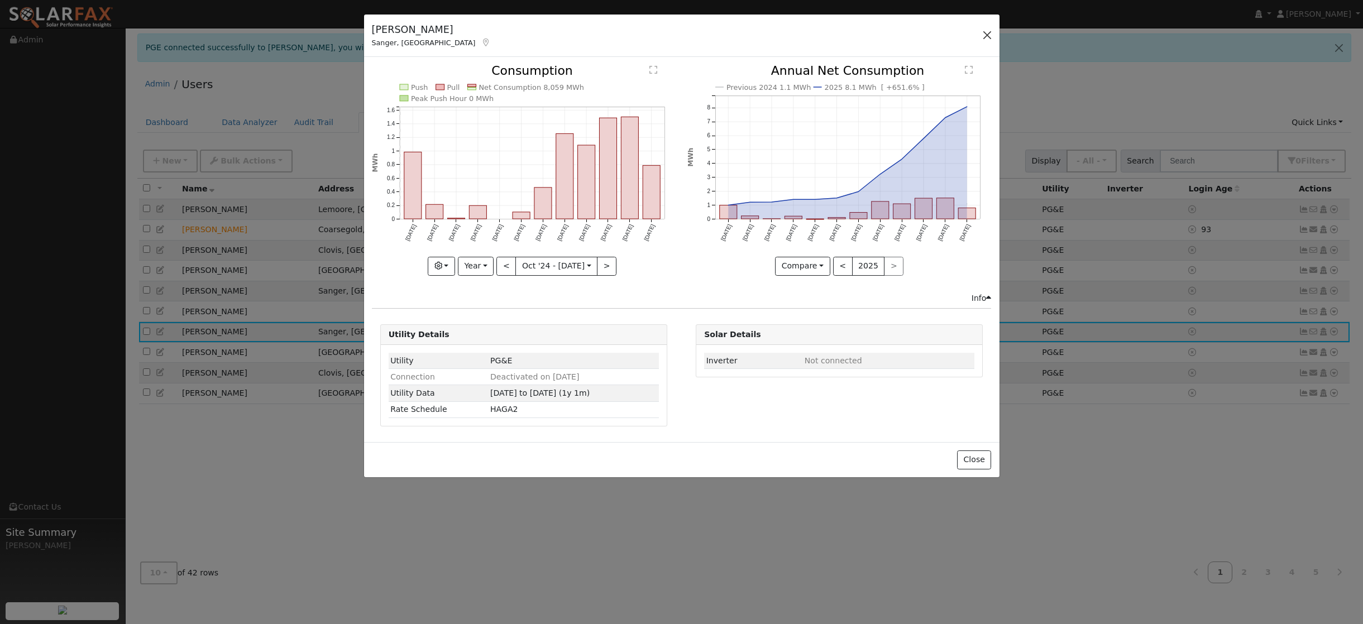
click at [990, 37] on button "button" at bounding box center [988, 35] width 16 height 16
